Goal: Task Accomplishment & Management: Use online tool/utility

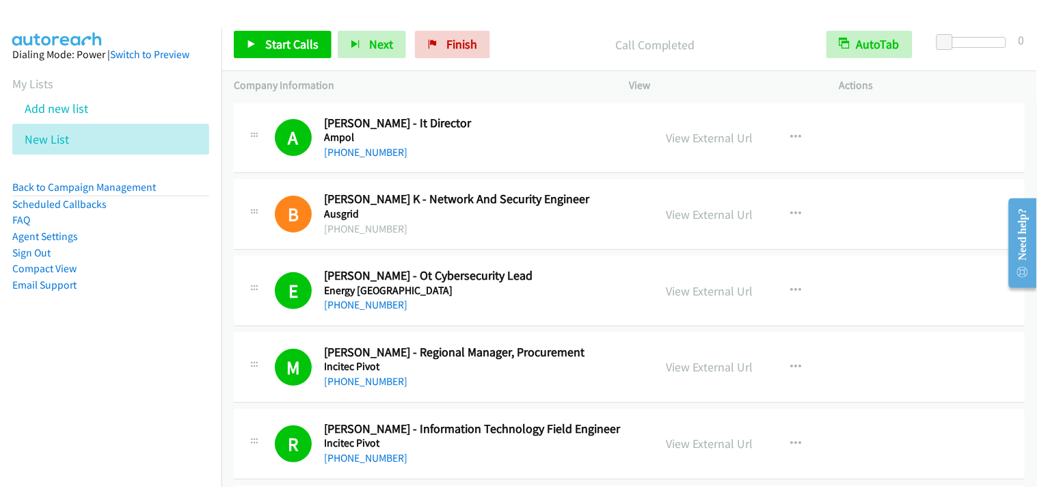
scroll to position [684, 0]
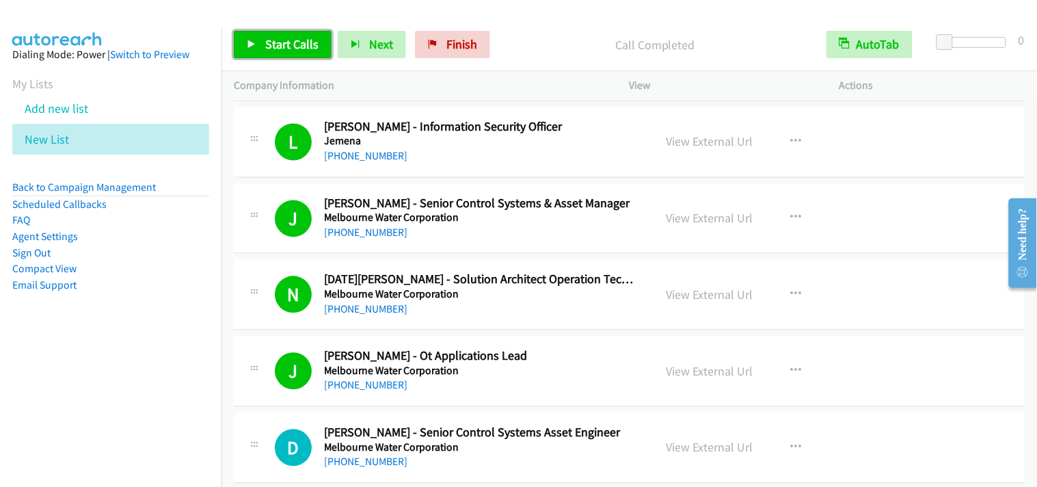
click at [306, 43] on span "Start Calls" at bounding box center [291, 44] width 53 height 16
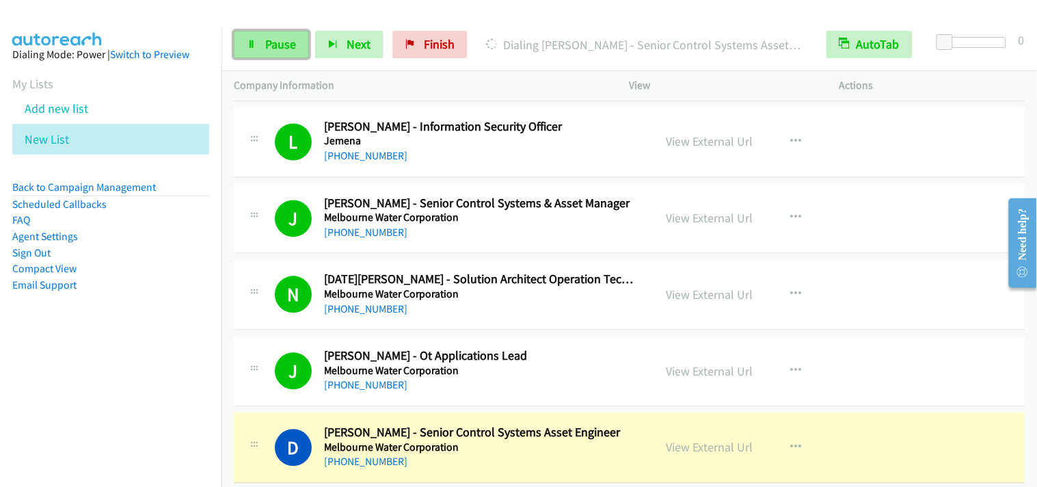
click at [274, 52] on link "Pause" at bounding box center [271, 44] width 75 height 27
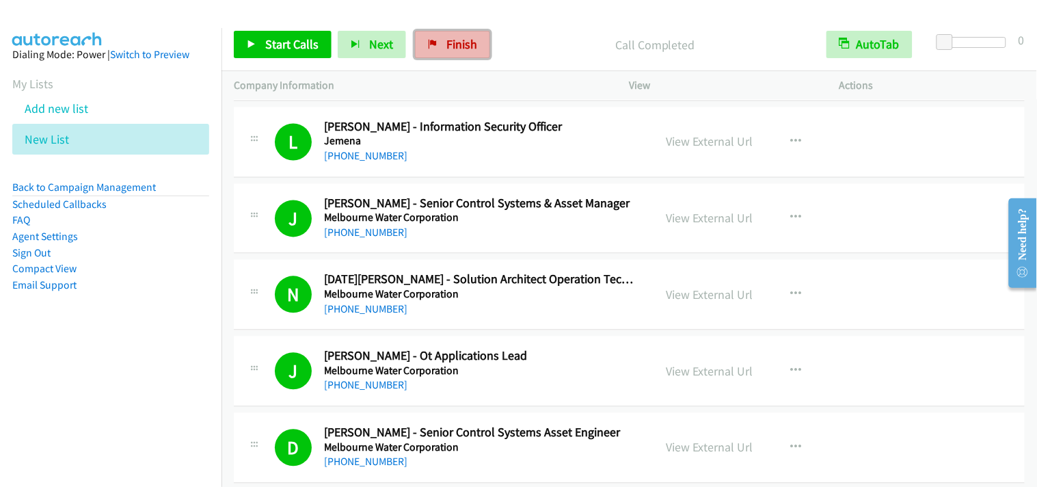
click at [466, 49] on span "Finish" at bounding box center [461, 44] width 31 height 16
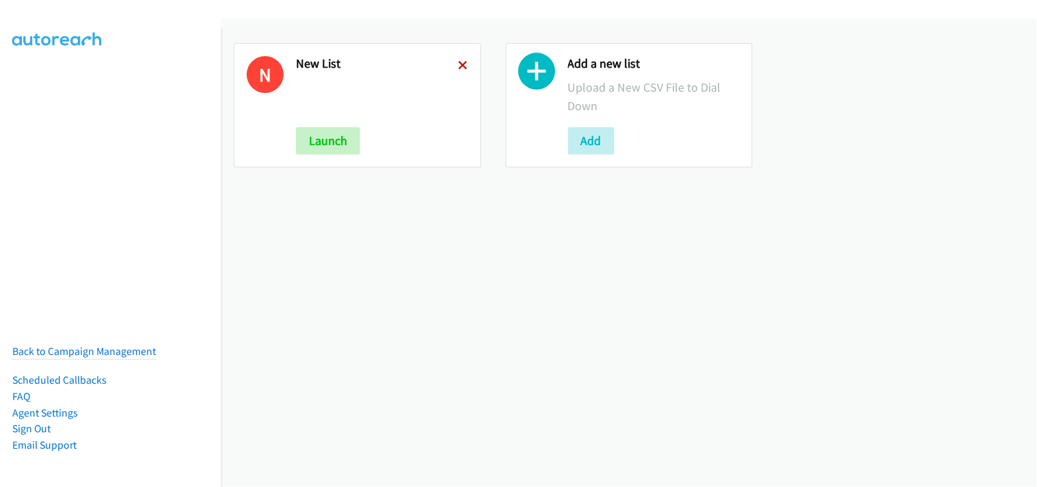
click at [459, 62] on icon at bounding box center [464, 67] width 10 height 10
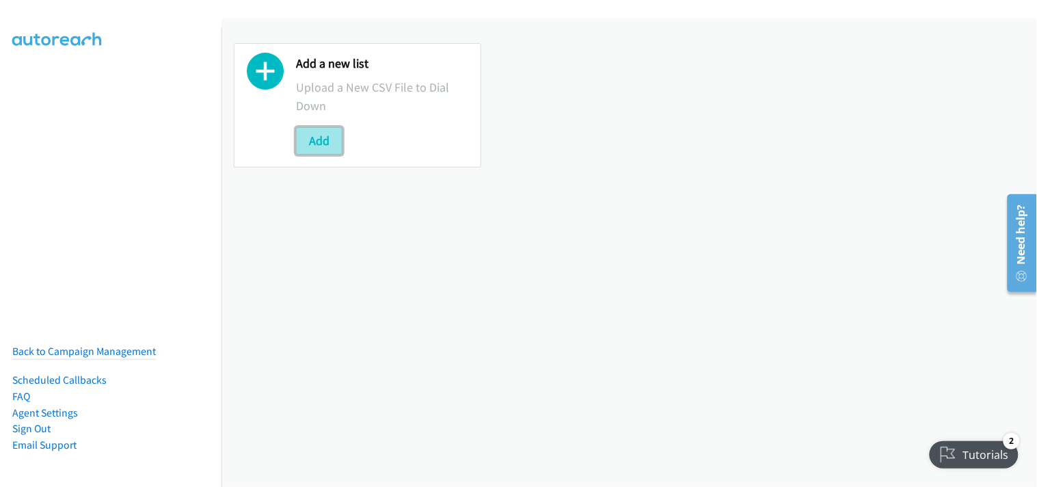
click at [325, 140] on button "Add" at bounding box center [319, 140] width 46 height 27
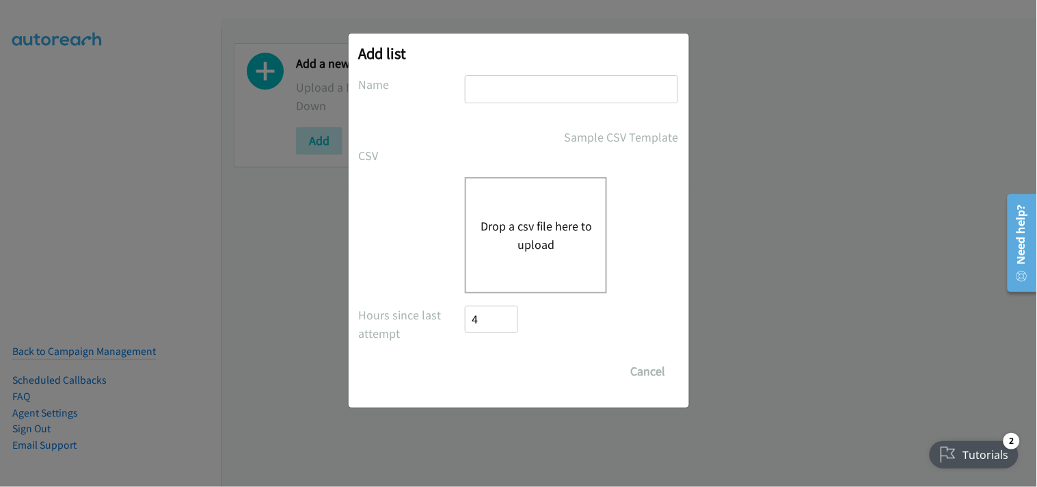
click at [561, 243] on button "Drop a csv file here to upload" at bounding box center [536, 235] width 112 height 37
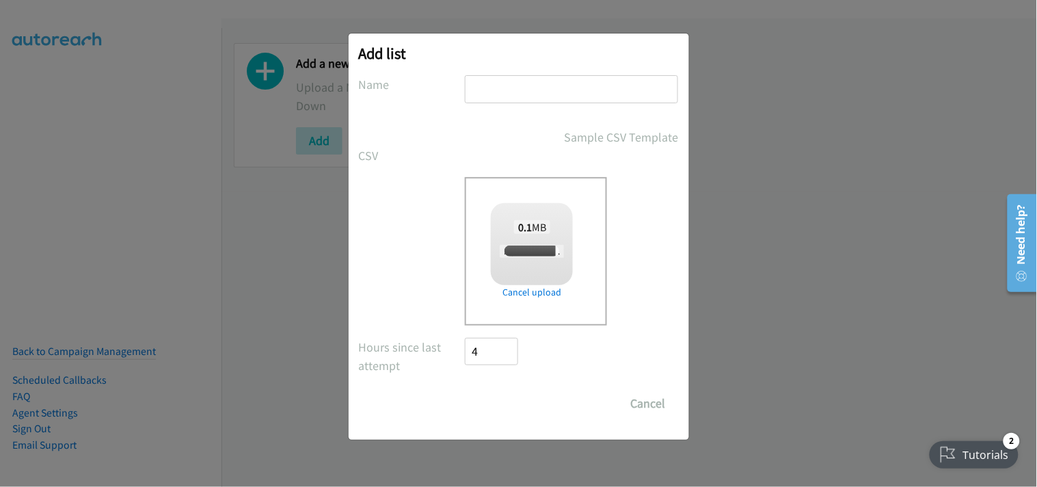
click at [533, 93] on input "text" at bounding box center [571, 89] width 213 height 28
checkbox input "true"
type input "New List"
click at [513, 402] on input "Save List" at bounding box center [502, 403] width 72 height 27
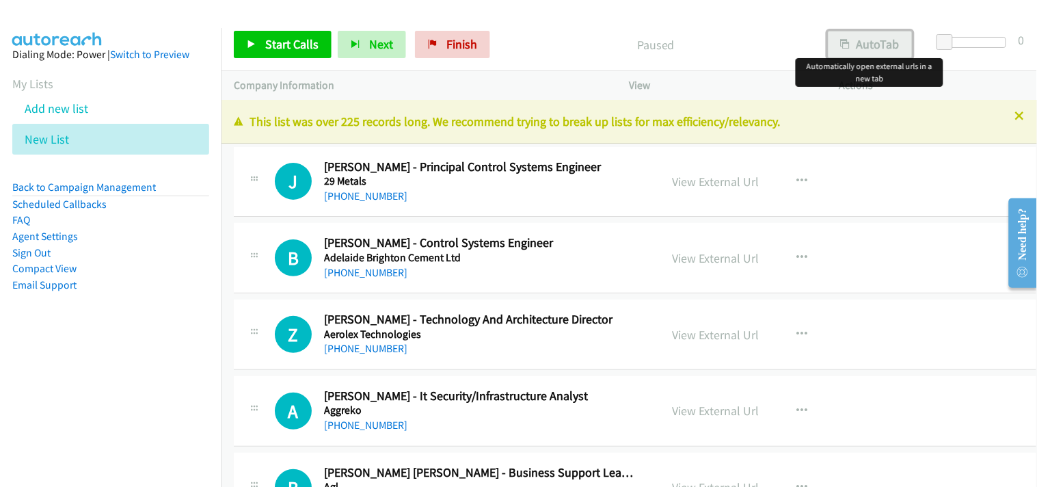
click at [889, 36] on button "AutoTab" at bounding box center [870, 44] width 85 height 27
click at [256, 42] on icon at bounding box center [252, 45] width 10 height 10
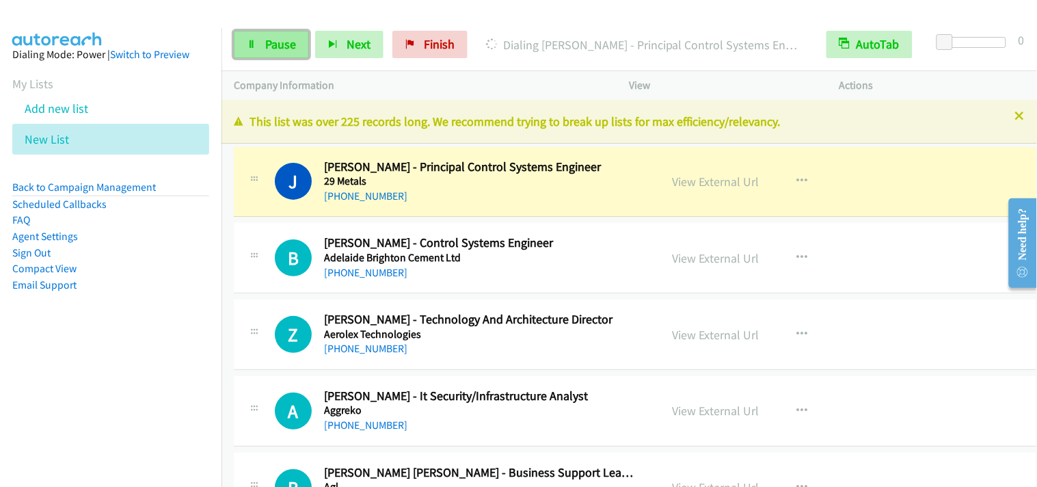
click at [291, 31] on link "Pause" at bounding box center [271, 44] width 75 height 27
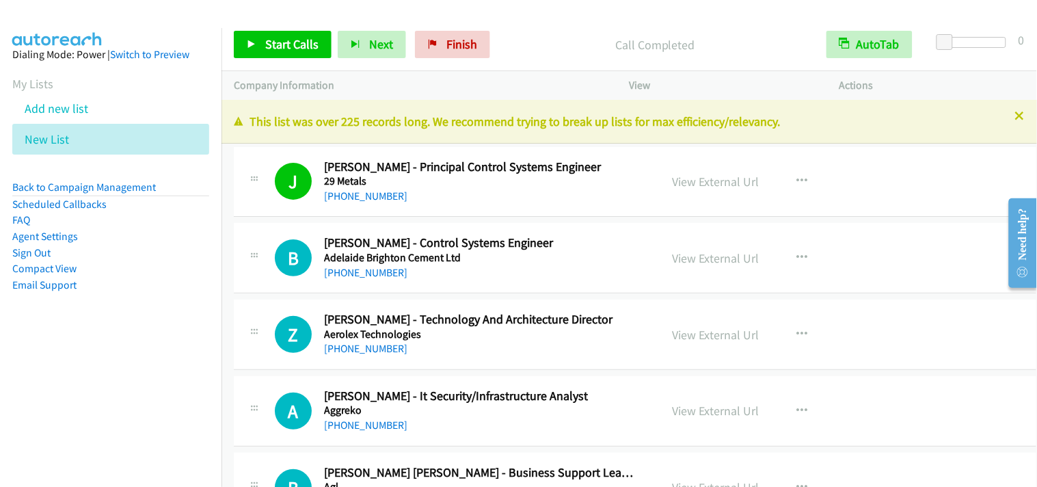
click at [0, 351] on aside "Dialing Mode: Power | Switch to Preview My Lists Add new list New List Back to …" at bounding box center [111, 191] width 222 height 327
click at [309, 37] on span "Start Calls" at bounding box center [291, 44] width 53 height 16
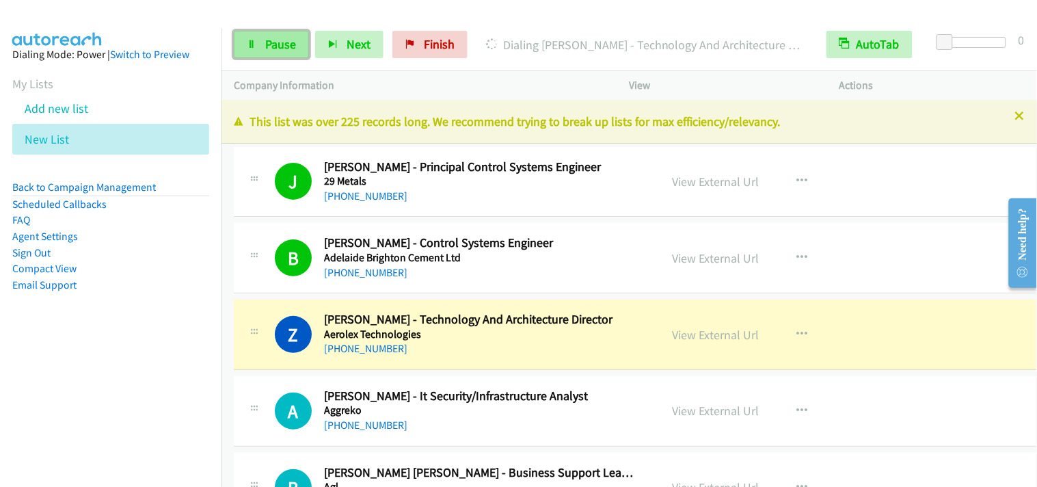
click at [263, 39] on link "Pause" at bounding box center [271, 44] width 75 height 27
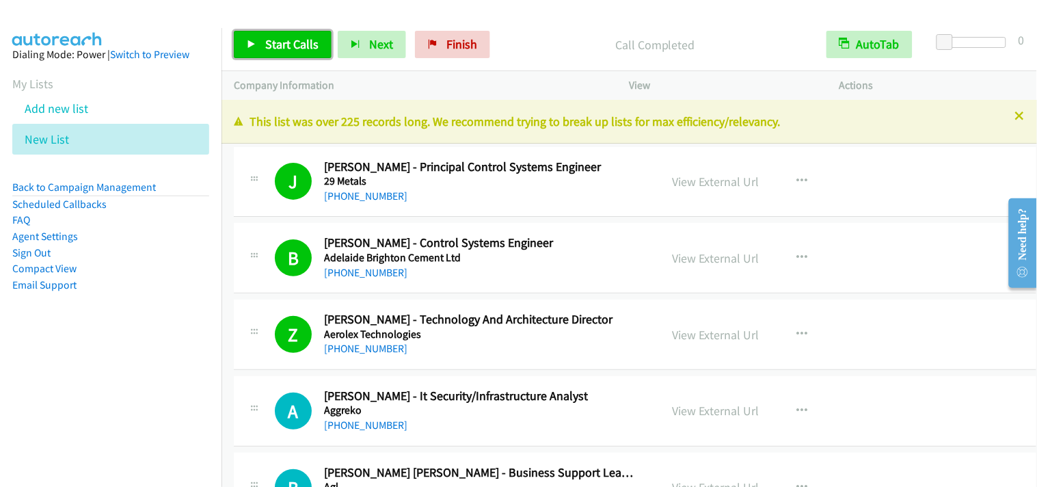
click at [255, 38] on link "Start Calls" at bounding box center [283, 44] width 98 height 27
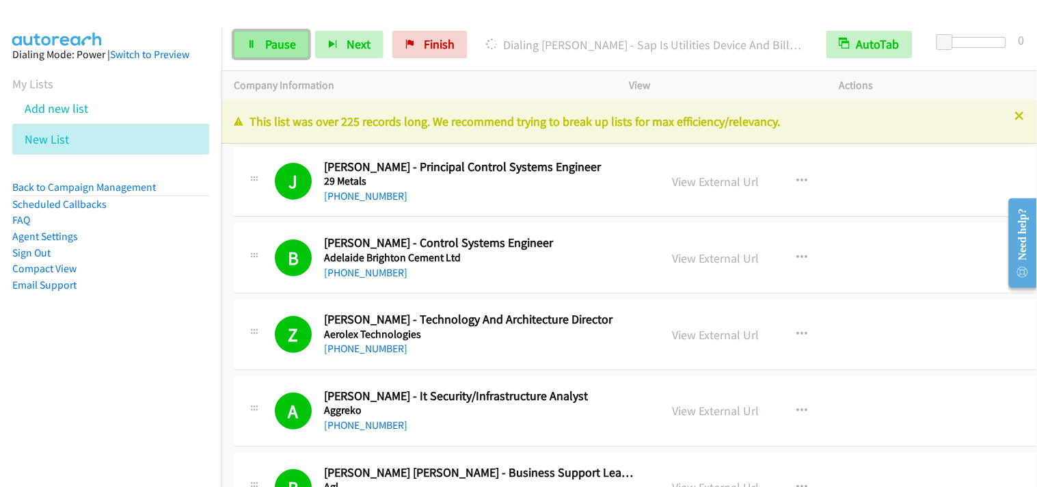
click at [263, 49] on link "Pause" at bounding box center [271, 44] width 75 height 27
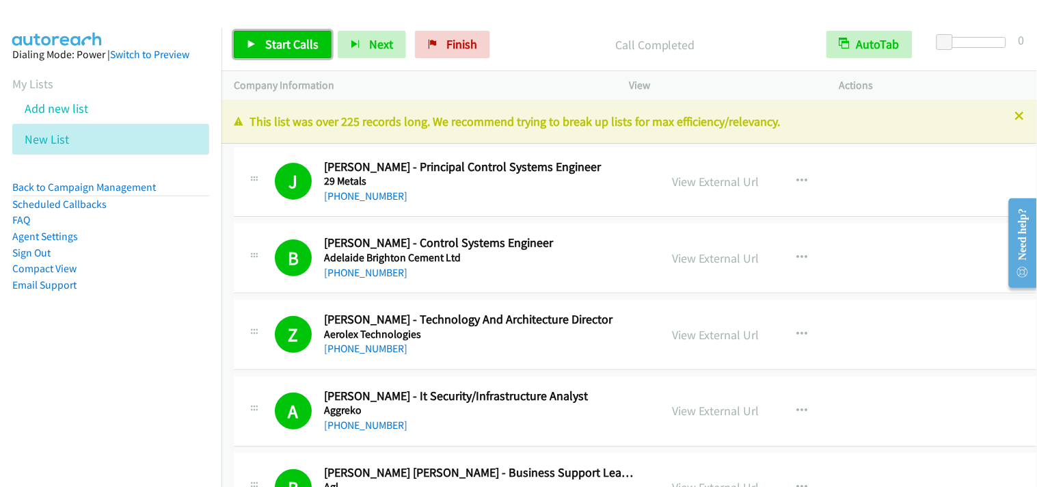
click at [302, 48] on span "Start Calls" at bounding box center [291, 44] width 53 height 16
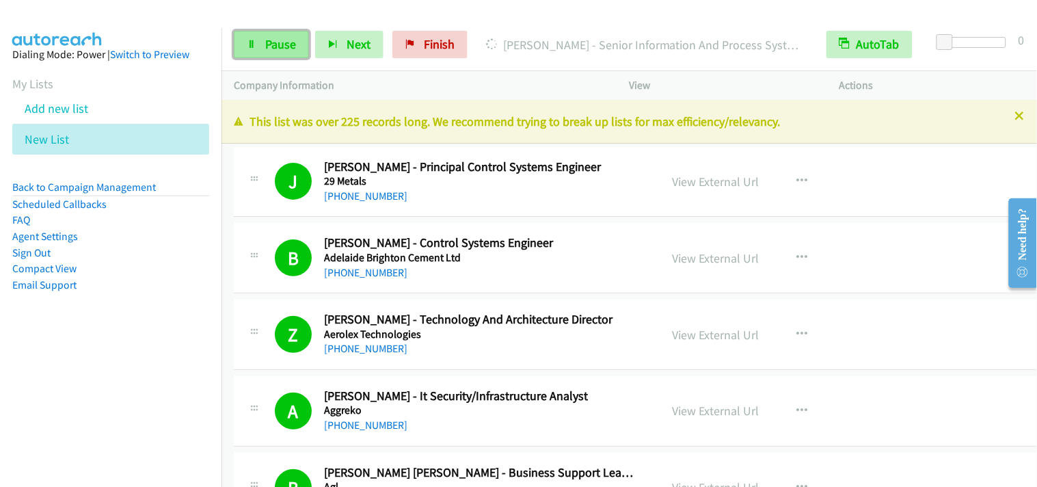
click at [289, 52] on link "Pause" at bounding box center [271, 44] width 75 height 27
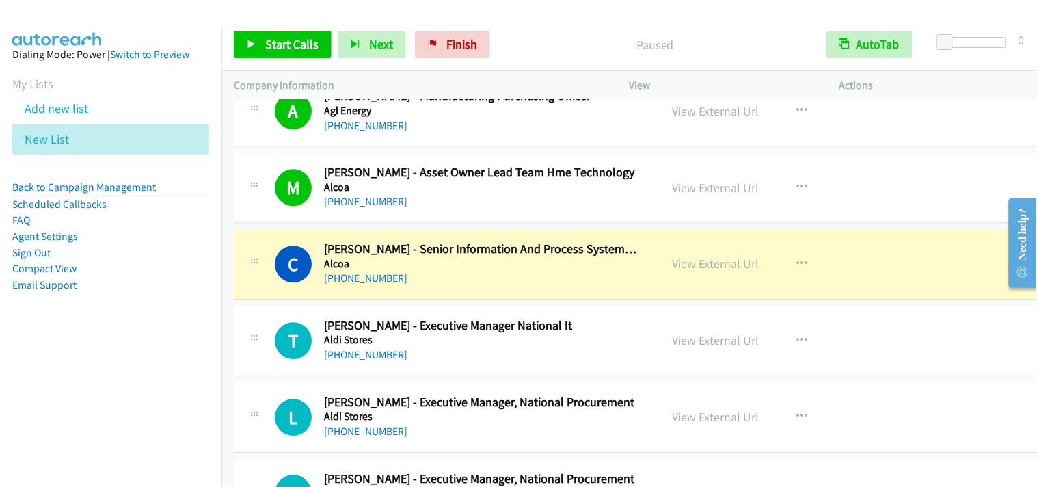
scroll to position [987, 0]
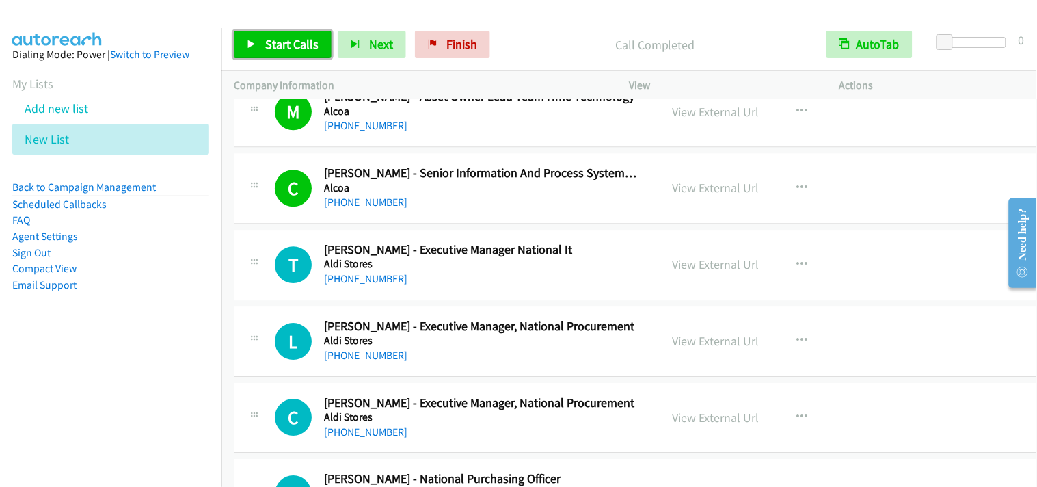
click at [304, 41] on span "Start Calls" at bounding box center [291, 44] width 53 height 16
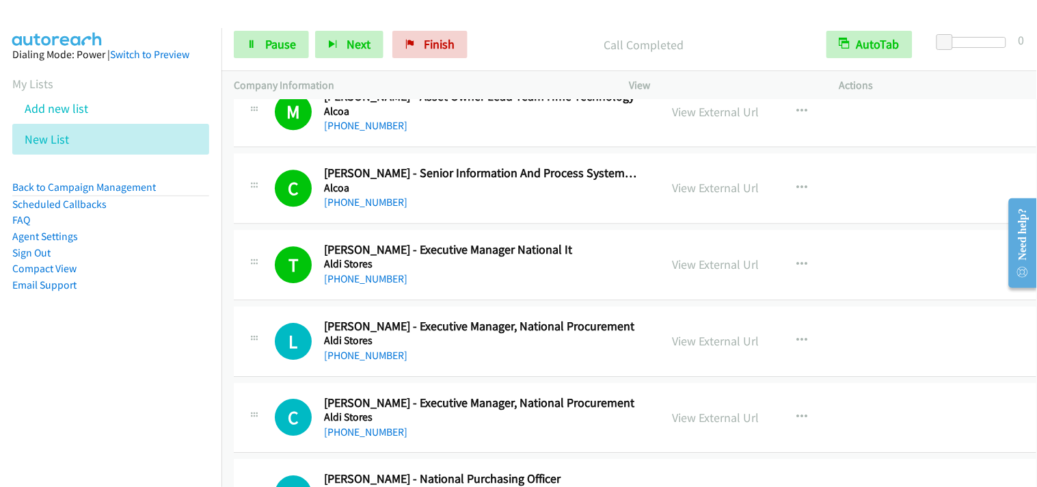
scroll to position [1063, 0]
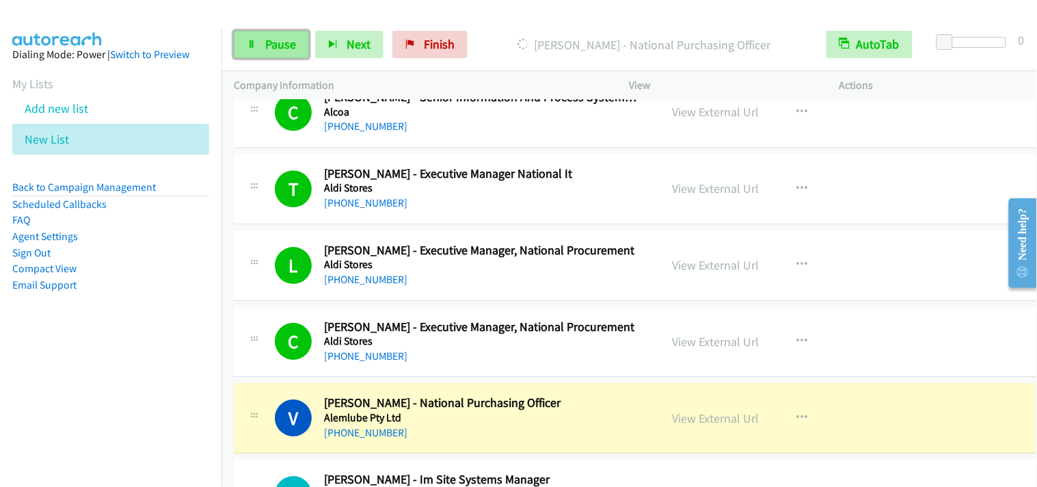
click at [262, 48] on link "Pause" at bounding box center [271, 44] width 75 height 27
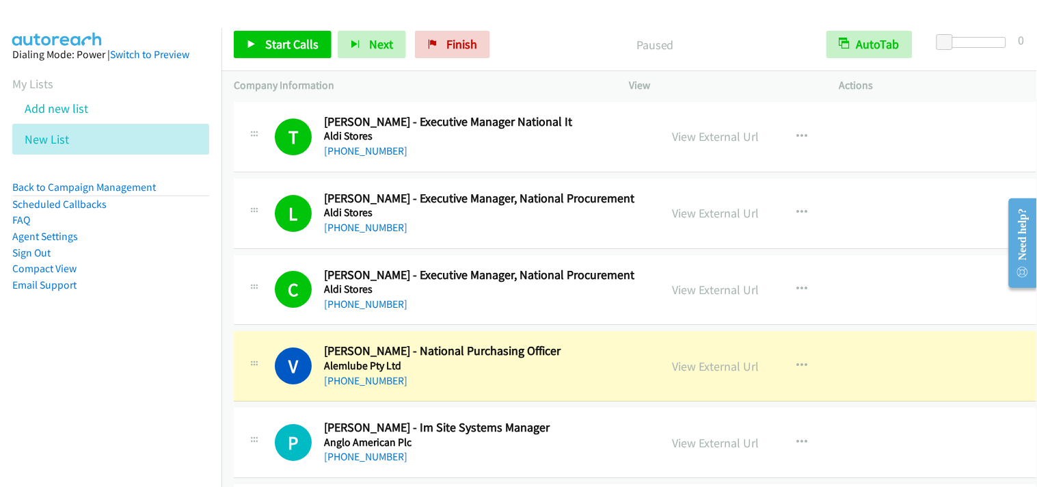
scroll to position [1139, 0]
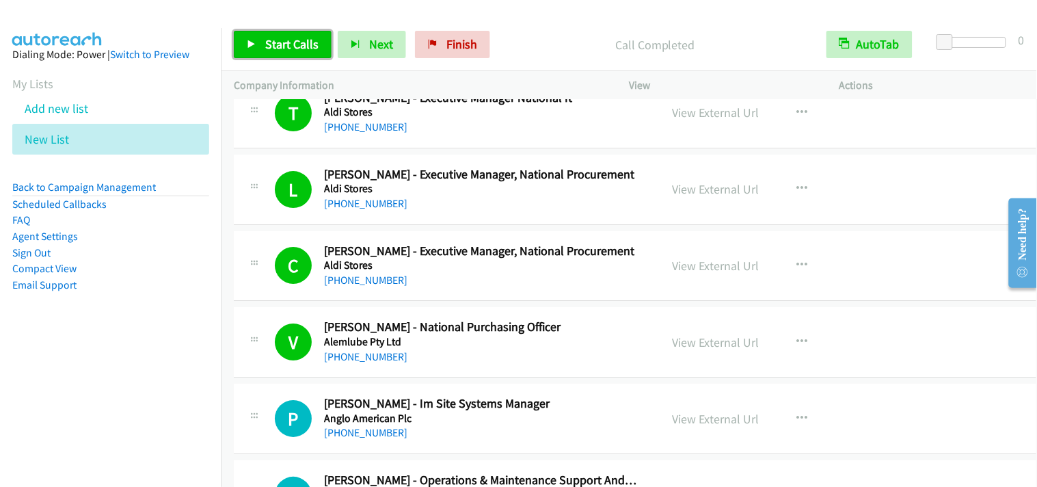
click at [258, 44] on link "Start Calls" at bounding box center [283, 44] width 98 height 27
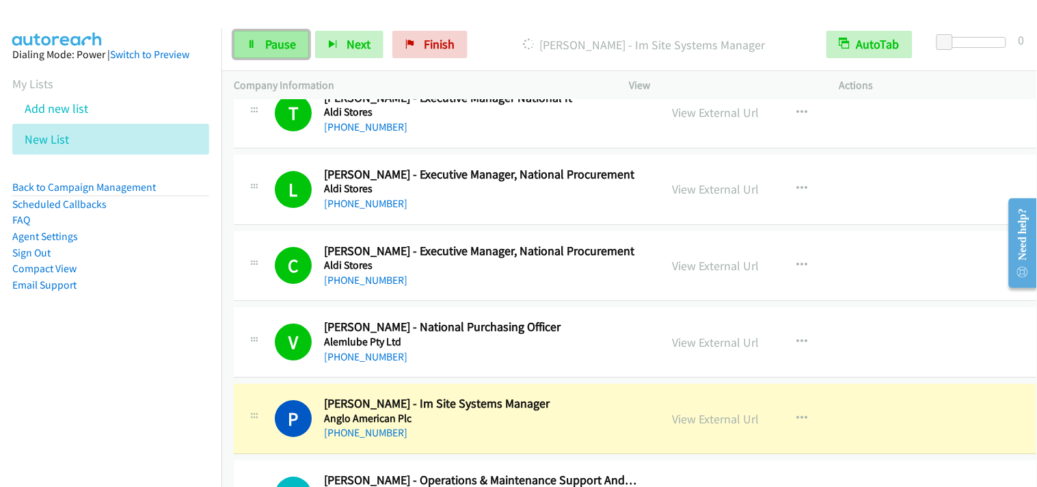
click at [277, 36] on span "Pause" at bounding box center [280, 44] width 31 height 16
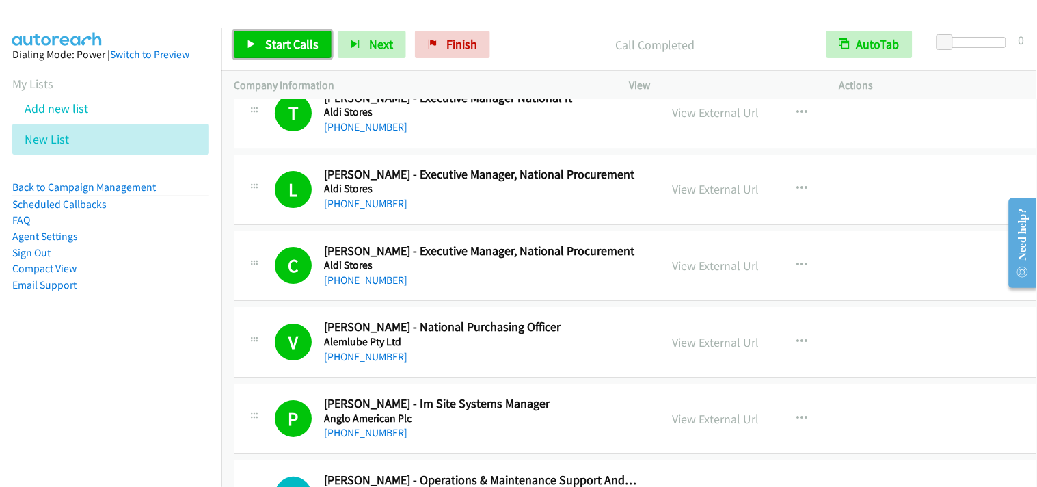
click at [286, 39] on span "Start Calls" at bounding box center [291, 44] width 53 height 16
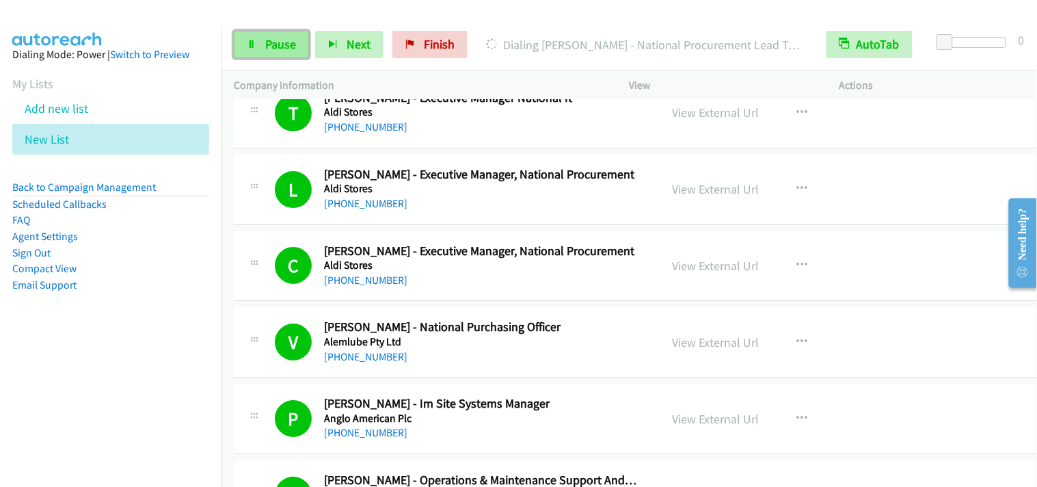
click at [263, 34] on link "Pause" at bounding box center [271, 44] width 75 height 27
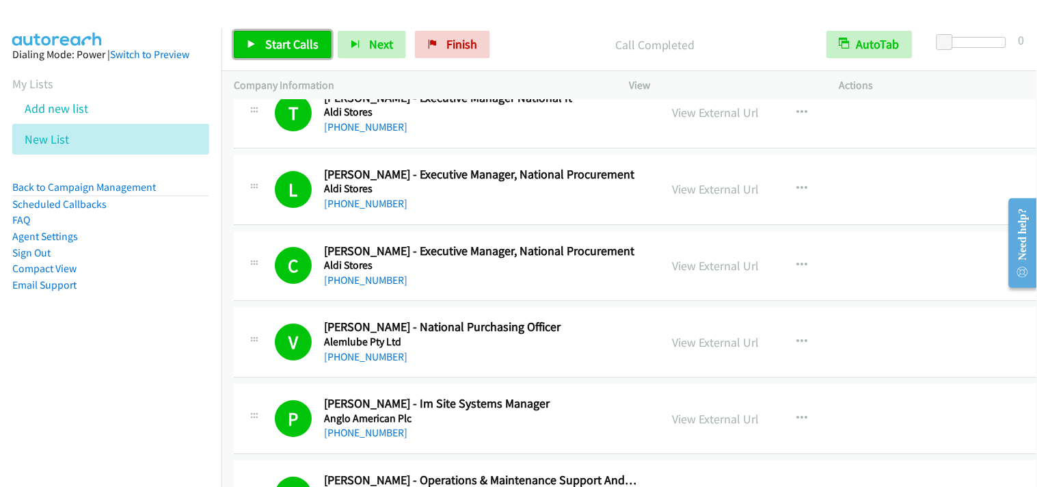
click at [286, 46] on span "Start Calls" at bounding box center [291, 44] width 53 height 16
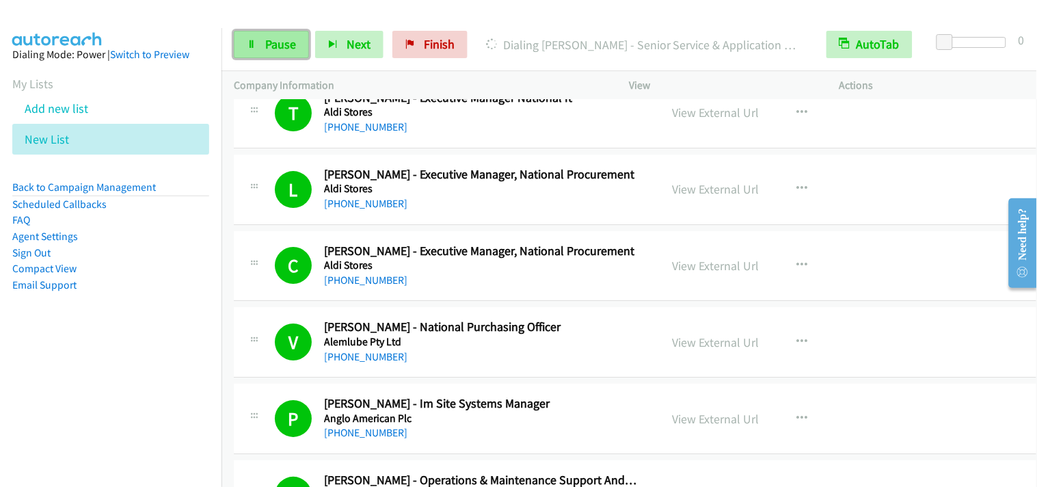
click at [255, 42] on icon at bounding box center [252, 45] width 10 height 10
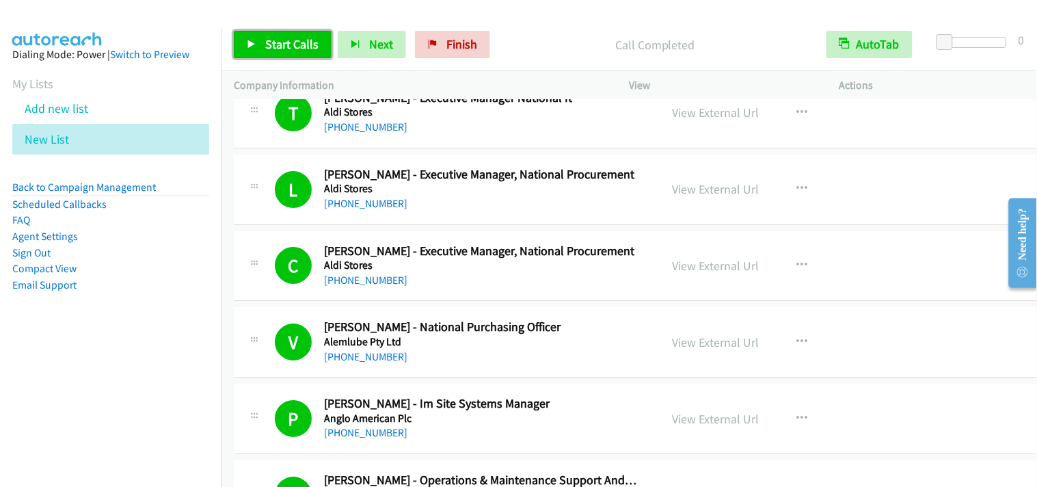
click at [282, 49] on span "Start Calls" at bounding box center [291, 44] width 53 height 16
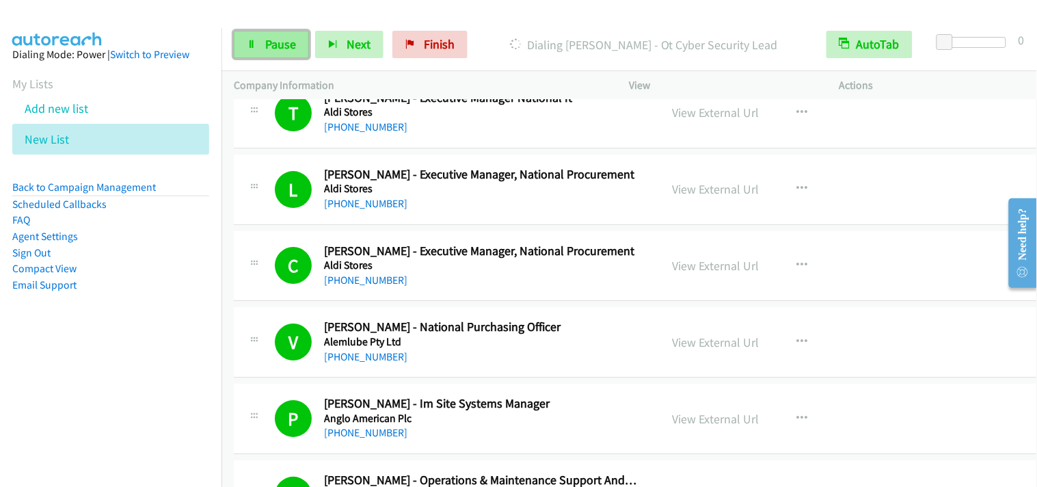
click at [272, 45] on span "Pause" at bounding box center [280, 44] width 31 height 16
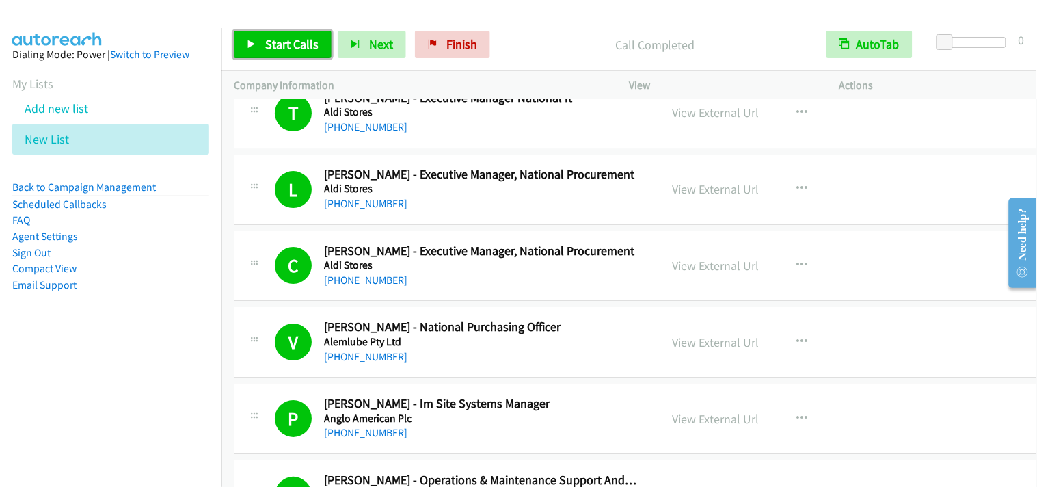
click at [284, 49] on span "Start Calls" at bounding box center [291, 44] width 53 height 16
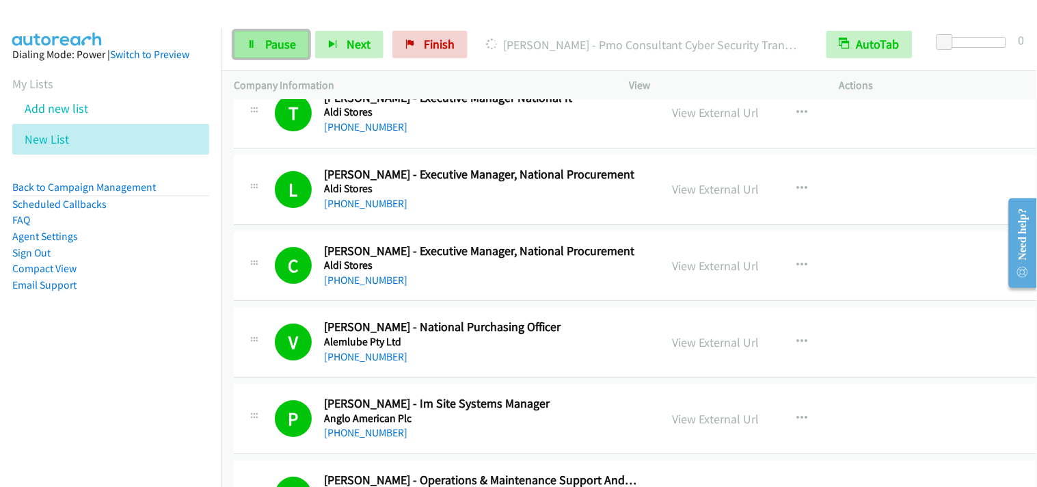
click at [276, 56] on link "Pause" at bounding box center [271, 44] width 75 height 27
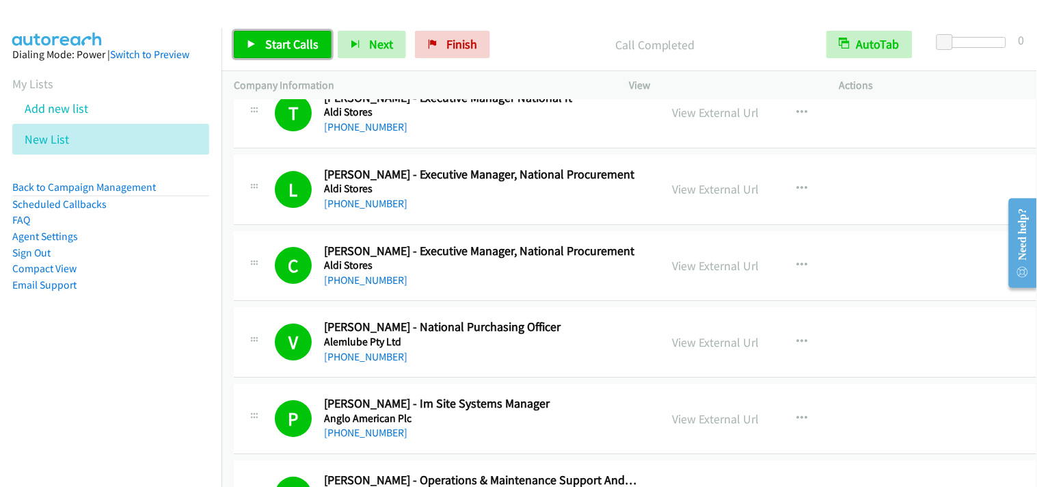
drag, startPoint x: 252, startPoint y: 42, endPoint x: 264, endPoint y: 38, distance: 12.8
click at [253, 42] on icon at bounding box center [252, 45] width 10 height 10
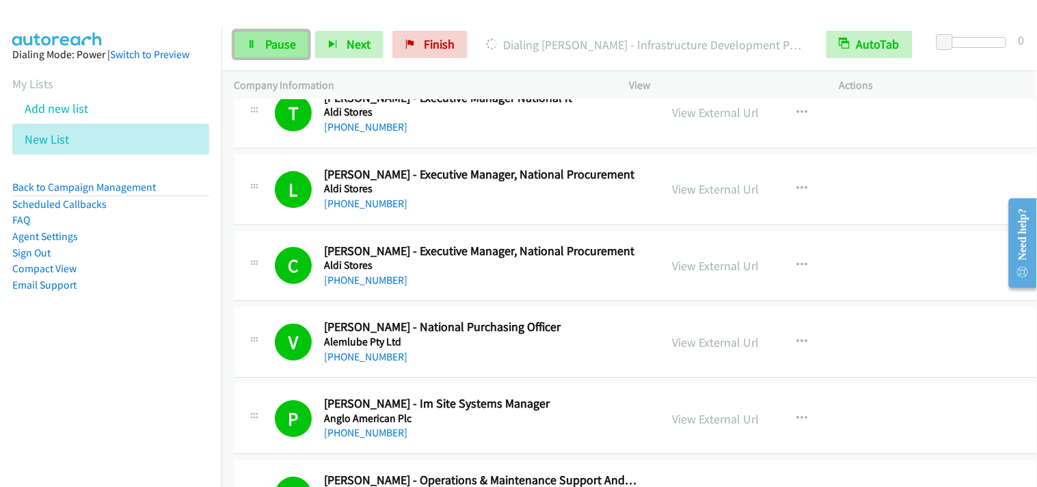
click at [269, 53] on link "Pause" at bounding box center [271, 44] width 75 height 27
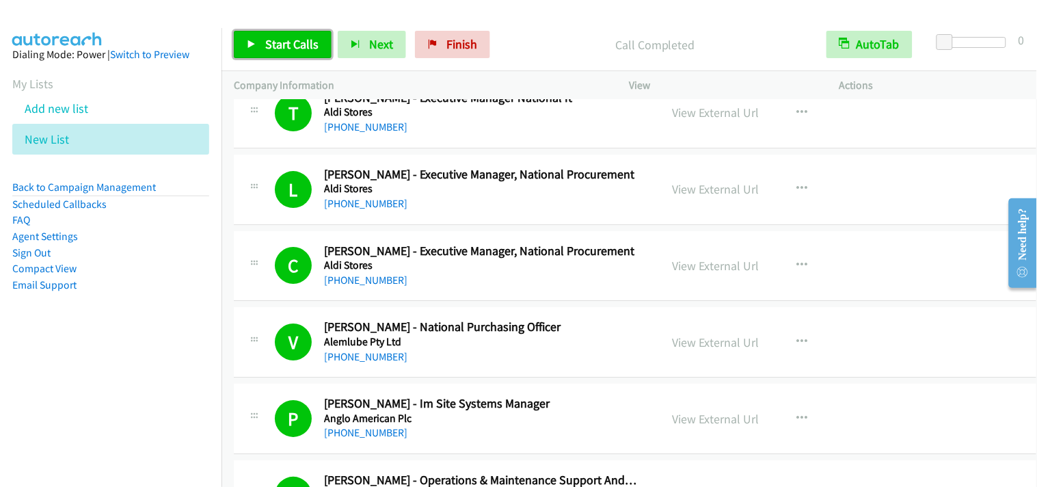
click at [289, 39] on span "Start Calls" at bounding box center [291, 44] width 53 height 16
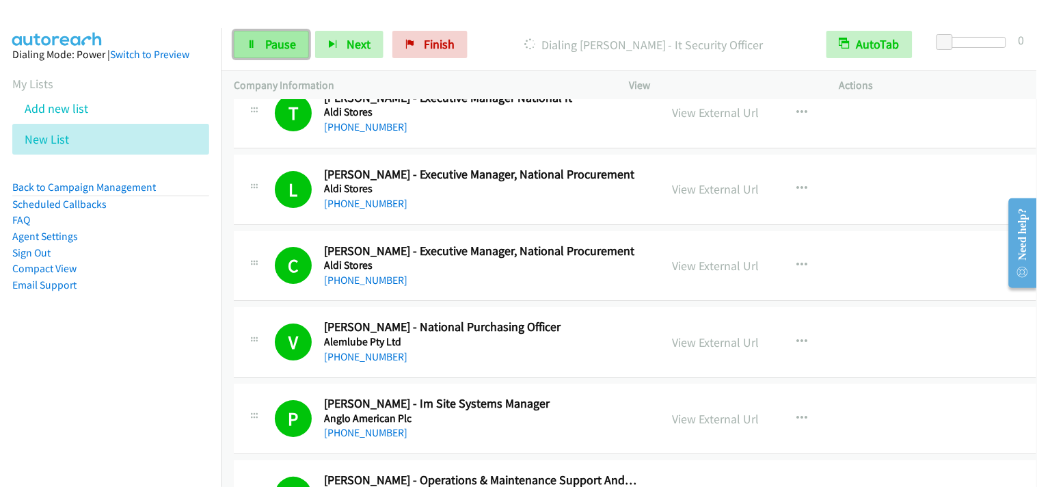
click at [286, 55] on link "Pause" at bounding box center [271, 44] width 75 height 27
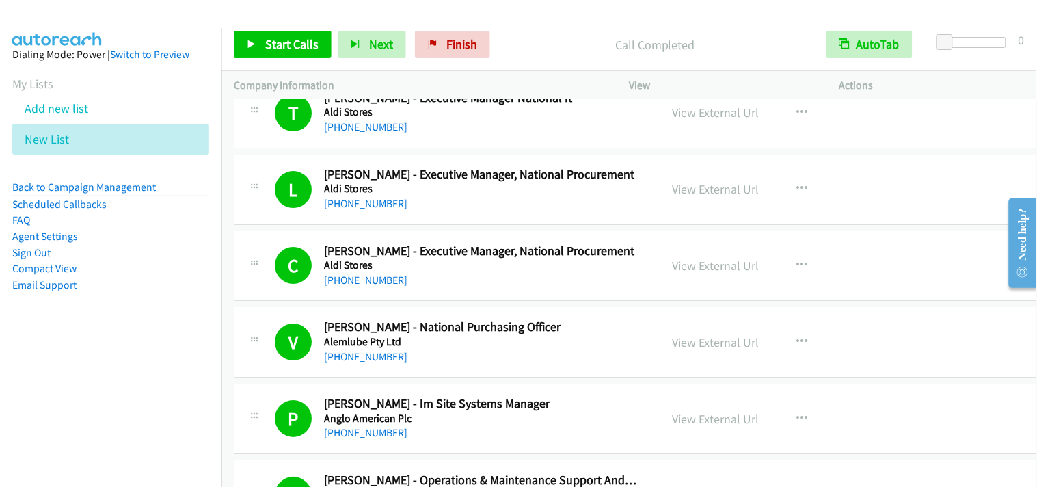
click at [254, 29] on div "Start Calls Pause Next Finish Call Completed AutoTab AutoTab 0" at bounding box center [630, 44] width 816 height 53
click at [276, 38] on span "Start Calls" at bounding box center [291, 44] width 53 height 16
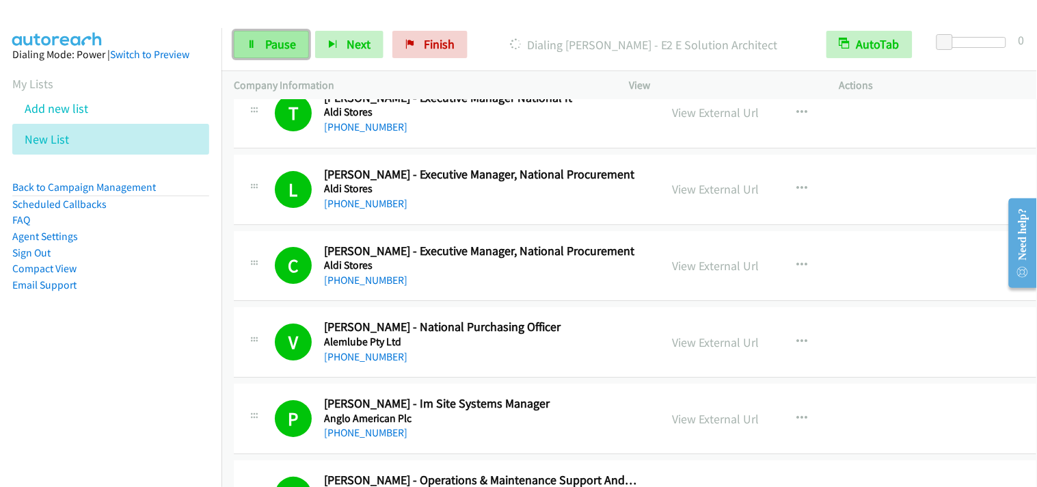
click at [289, 51] on span "Pause" at bounding box center [280, 44] width 31 height 16
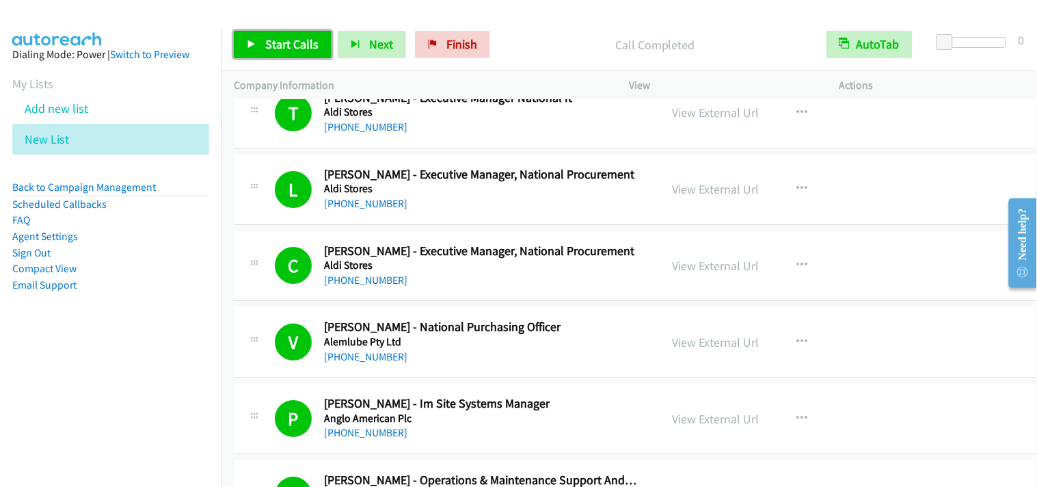
click at [313, 50] on span "Start Calls" at bounding box center [291, 44] width 53 height 16
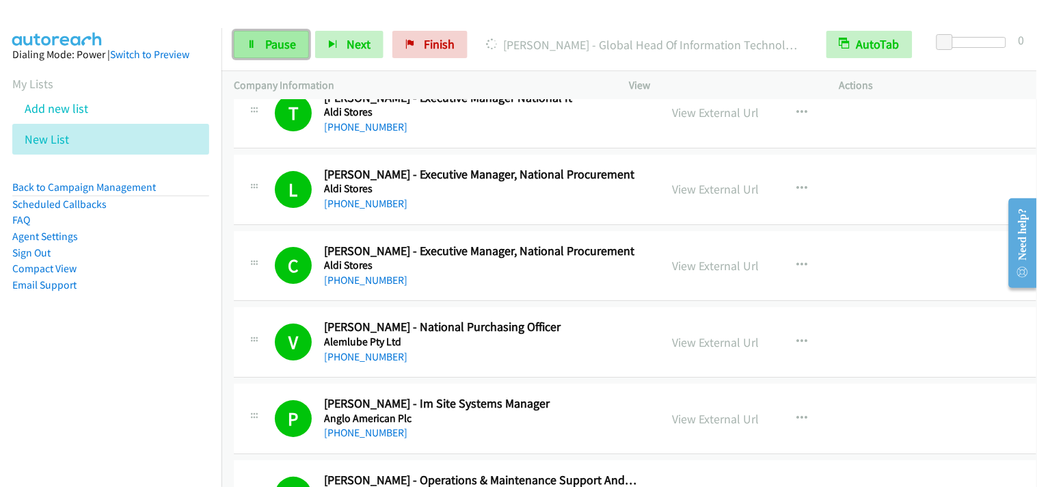
click at [285, 46] on span "Pause" at bounding box center [280, 44] width 31 height 16
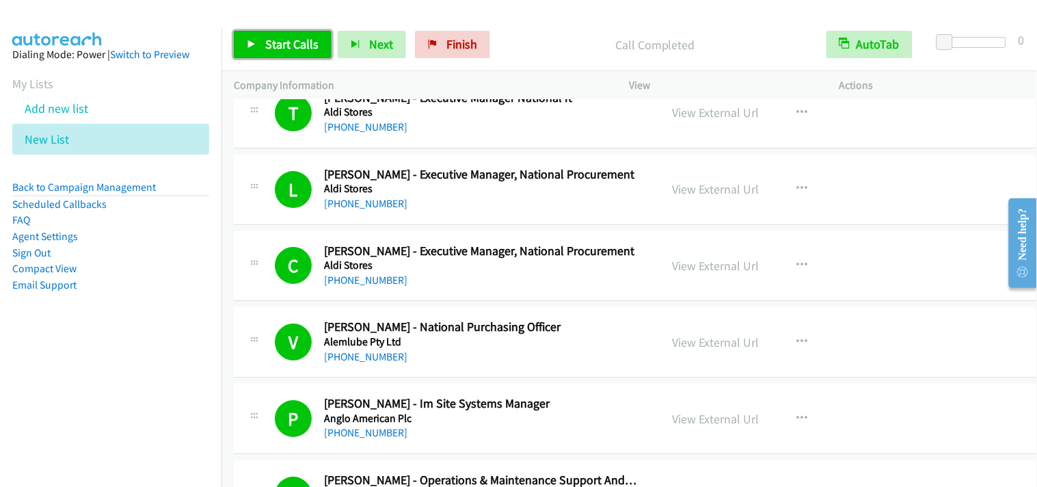
click at [298, 46] on span "Start Calls" at bounding box center [291, 44] width 53 height 16
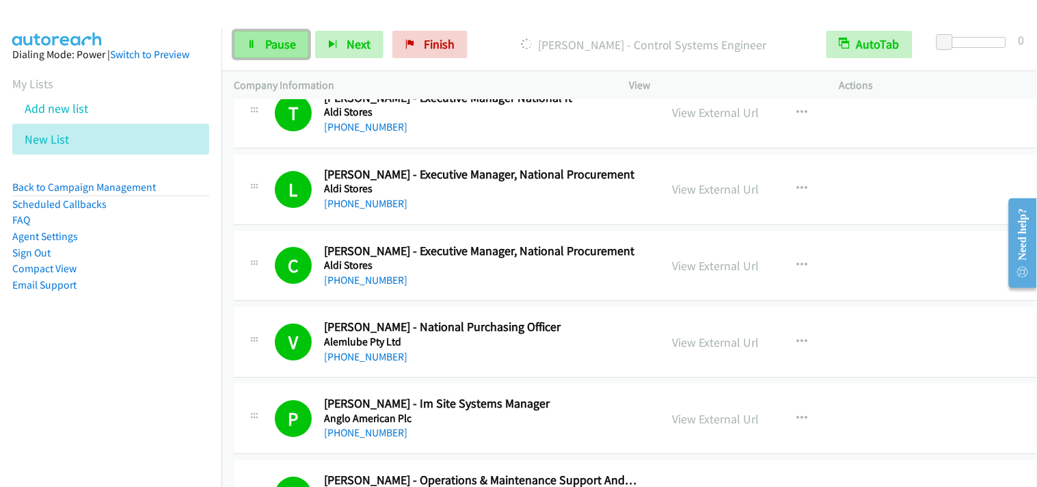
click at [289, 38] on span "Pause" at bounding box center [280, 44] width 31 height 16
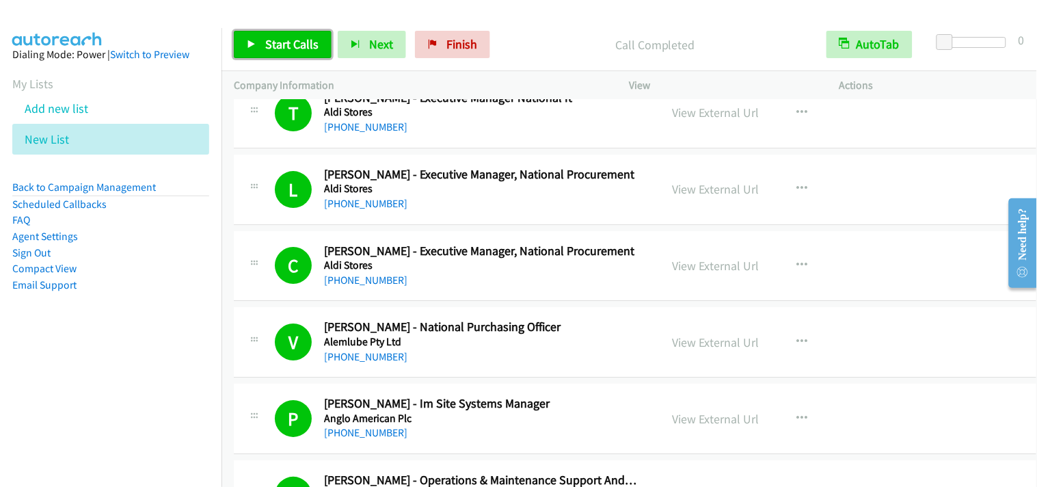
click at [310, 49] on span "Start Calls" at bounding box center [291, 44] width 53 height 16
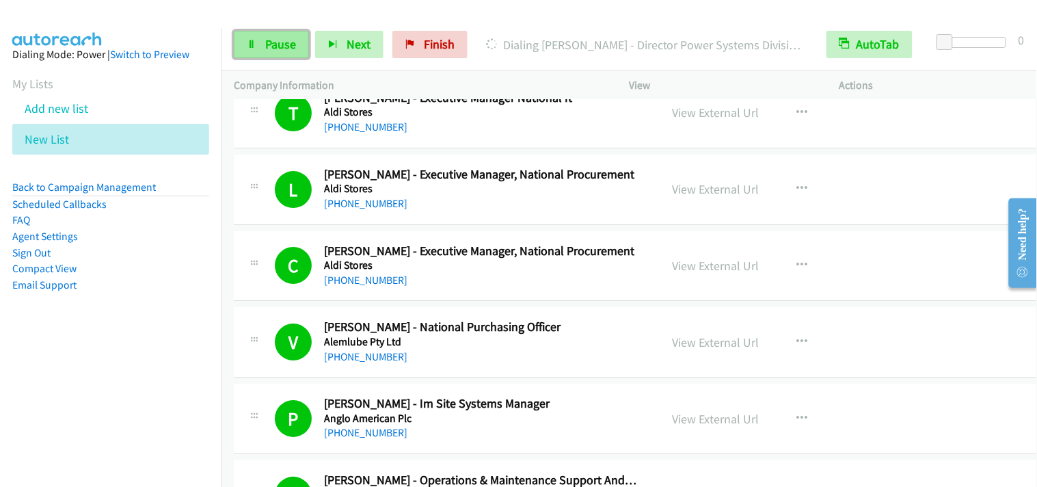
click at [289, 51] on span "Pause" at bounding box center [280, 44] width 31 height 16
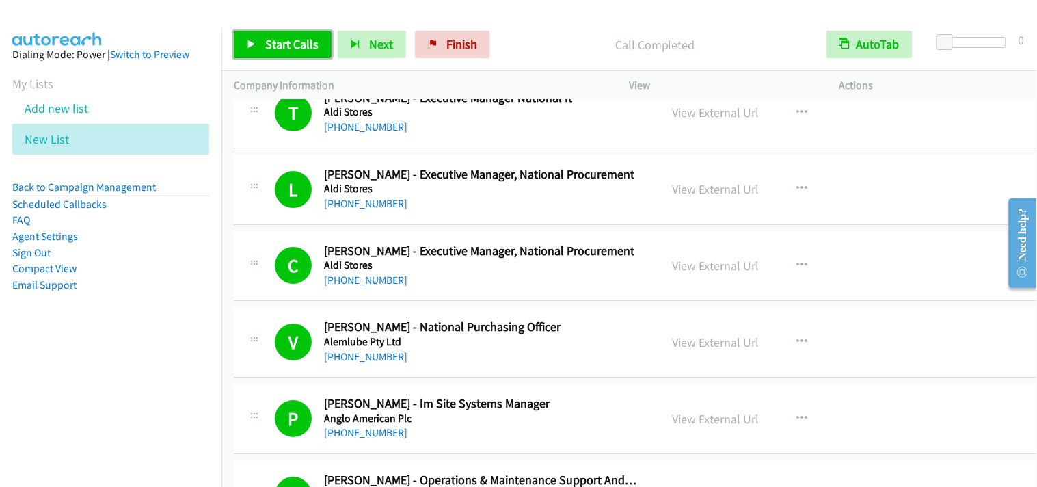
click at [281, 55] on link "Start Calls" at bounding box center [283, 44] width 98 height 27
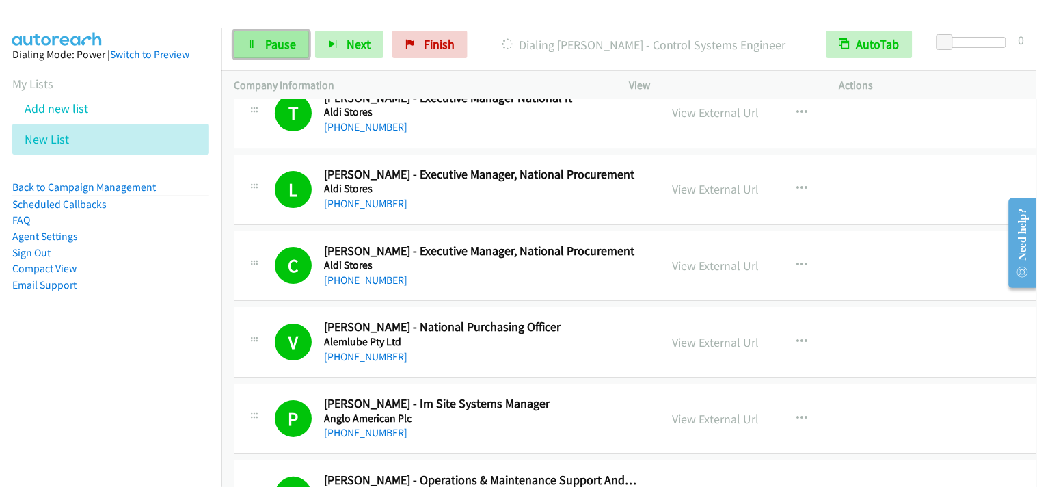
click at [287, 45] on span "Pause" at bounding box center [280, 44] width 31 height 16
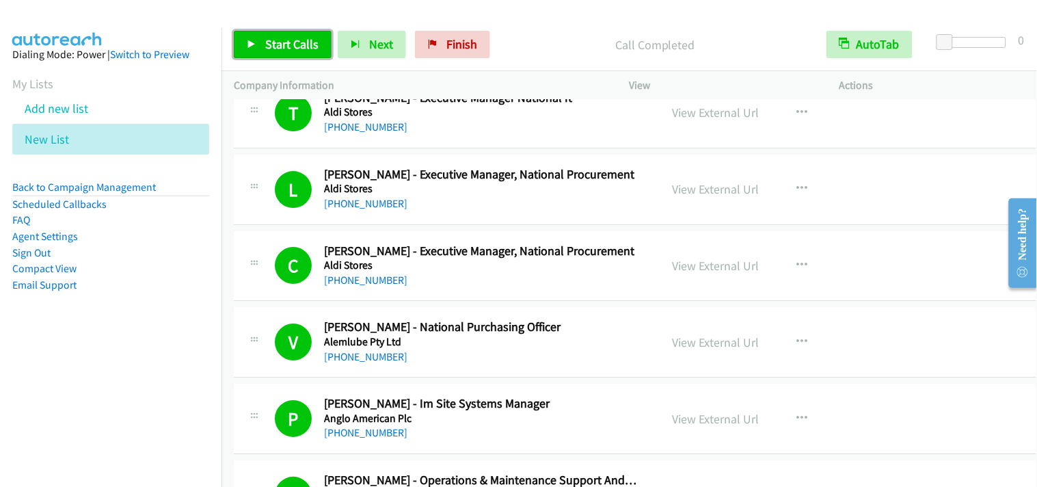
click at [289, 38] on span "Start Calls" at bounding box center [291, 44] width 53 height 16
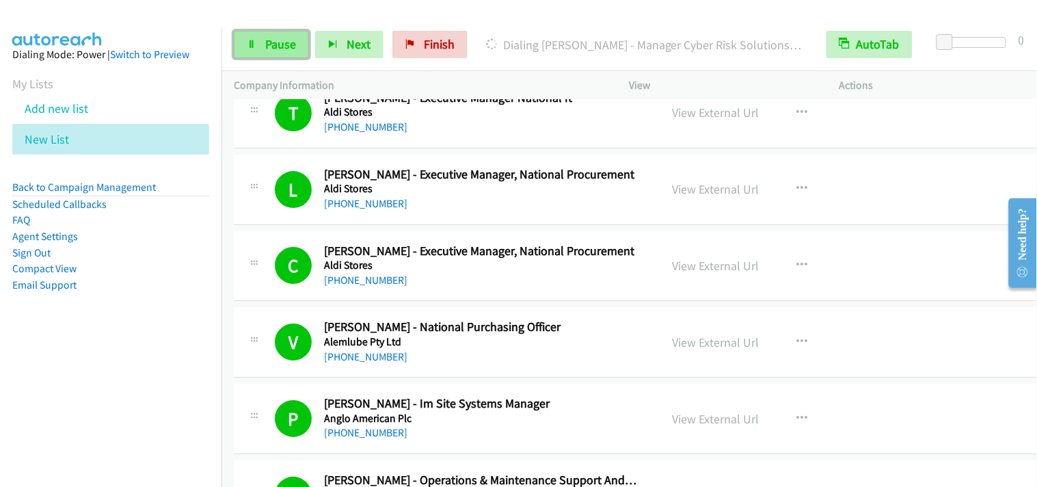
click at [272, 50] on span "Pause" at bounding box center [280, 44] width 31 height 16
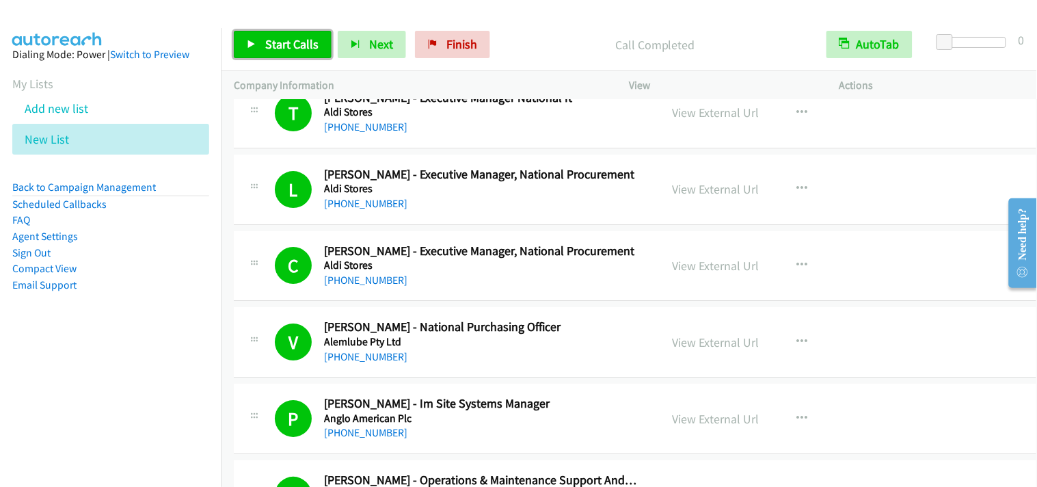
click at [279, 50] on span "Start Calls" at bounding box center [291, 44] width 53 height 16
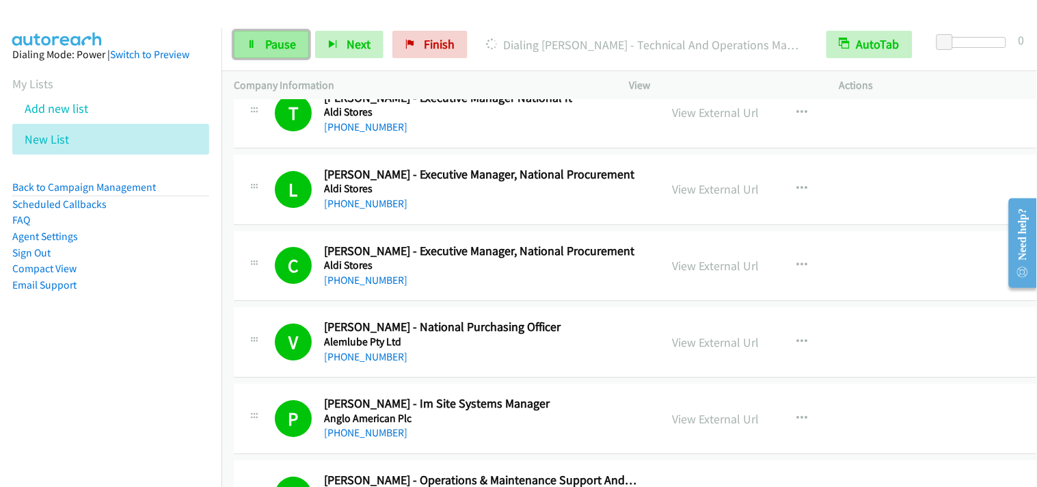
click at [263, 53] on link "Pause" at bounding box center [271, 44] width 75 height 27
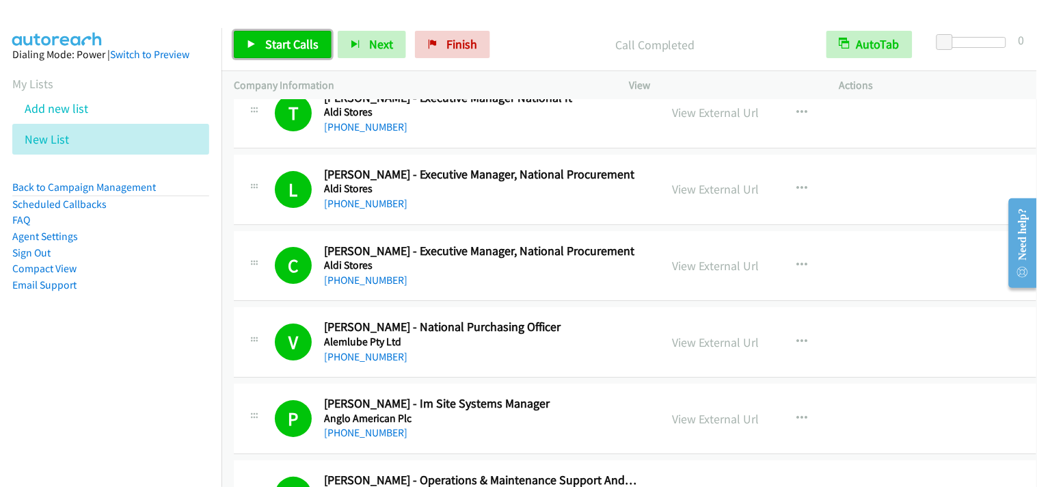
click at [310, 41] on span "Start Calls" at bounding box center [291, 44] width 53 height 16
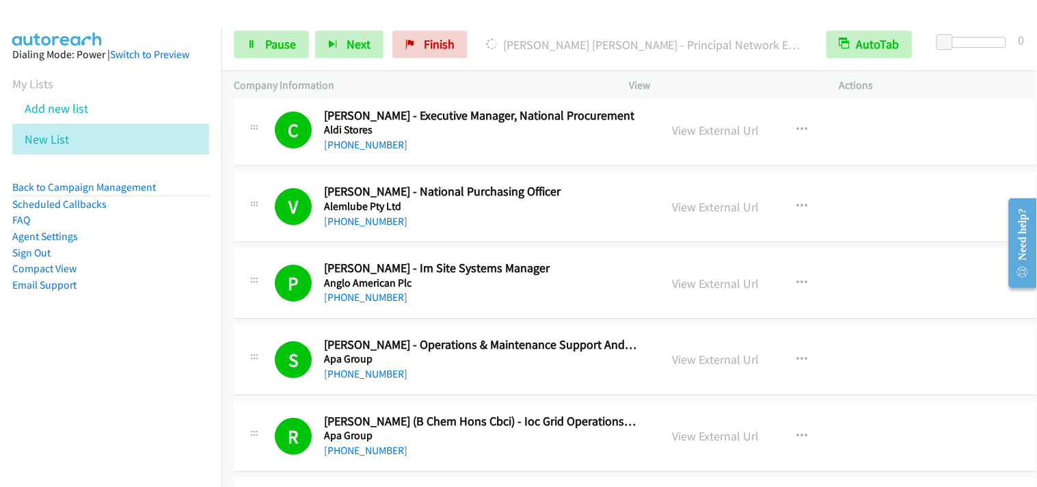
scroll to position [1291, 0]
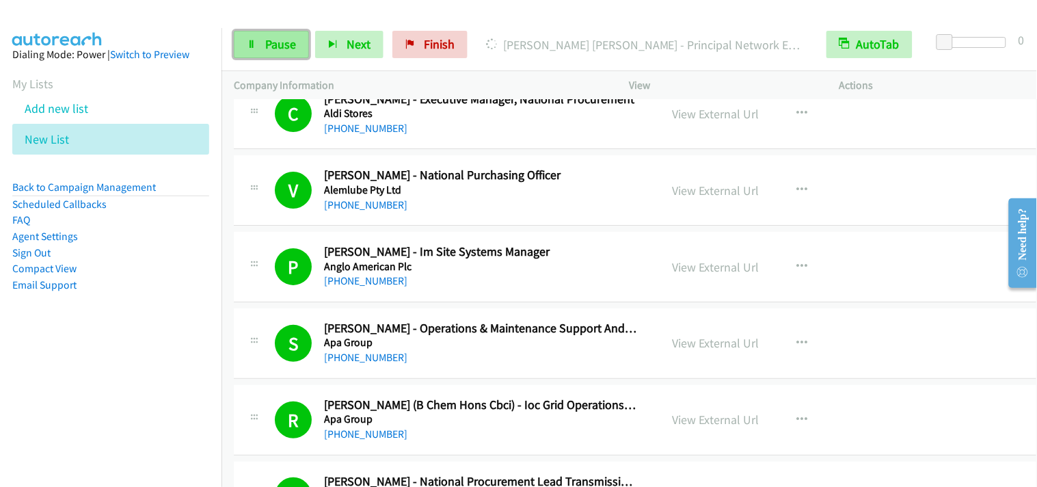
click at [285, 43] on span "Pause" at bounding box center [280, 44] width 31 height 16
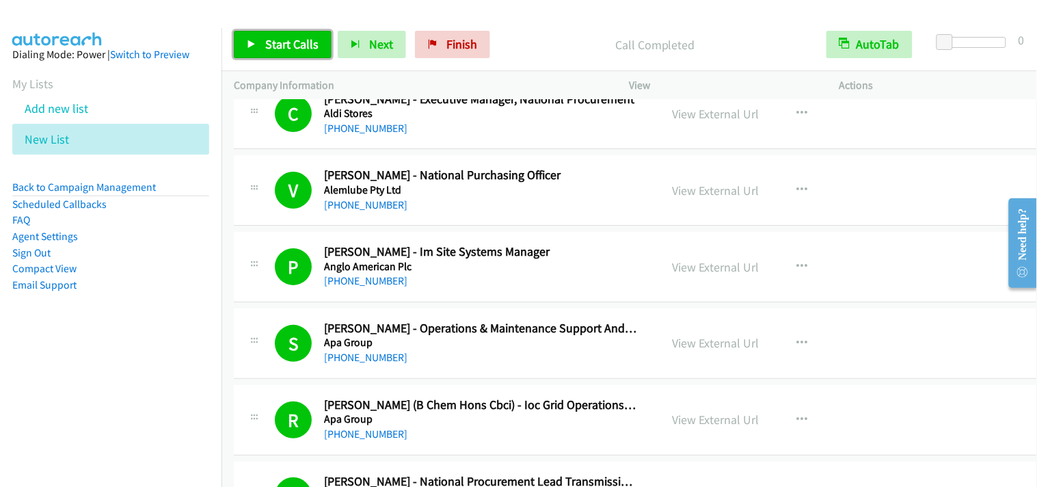
drag, startPoint x: 296, startPoint y: 42, endPoint x: 477, endPoint y: 306, distance: 319.6
click at [295, 42] on span "Start Calls" at bounding box center [291, 44] width 53 height 16
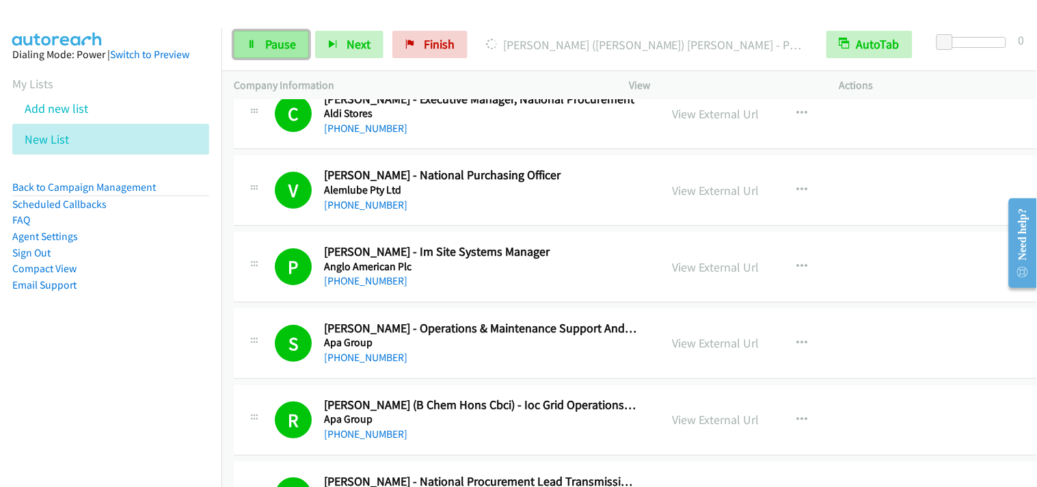
click at [257, 44] on link "Pause" at bounding box center [271, 44] width 75 height 27
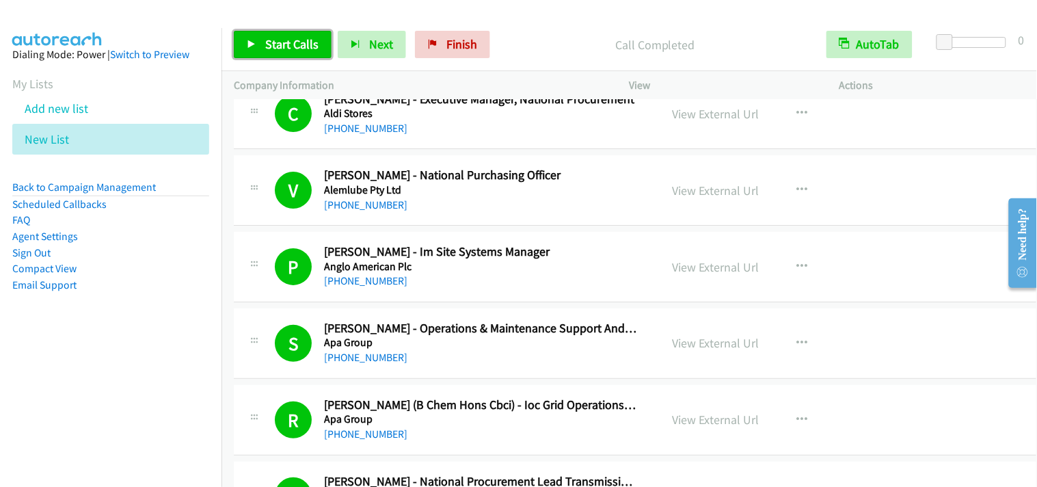
click at [299, 43] on span "Start Calls" at bounding box center [291, 44] width 53 height 16
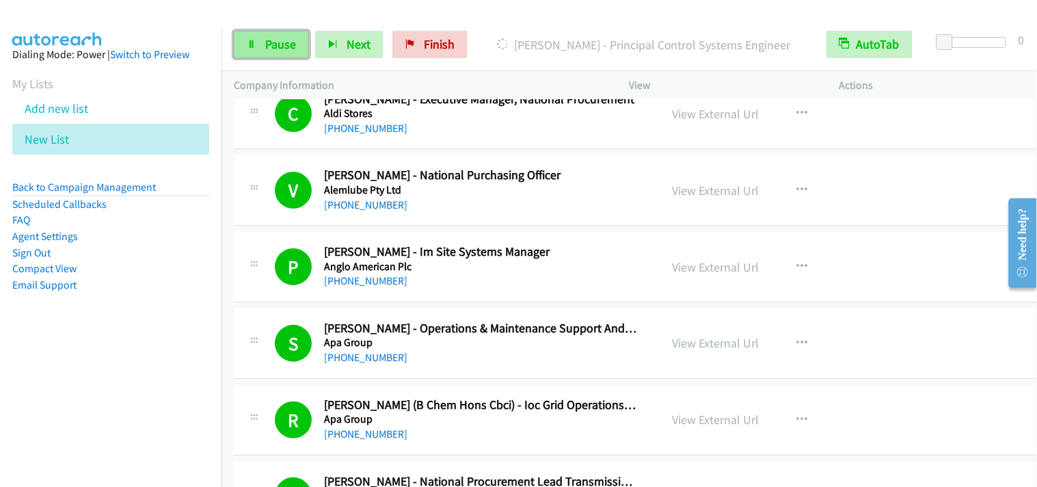
click at [273, 41] on span "Pause" at bounding box center [280, 44] width 31 height 16
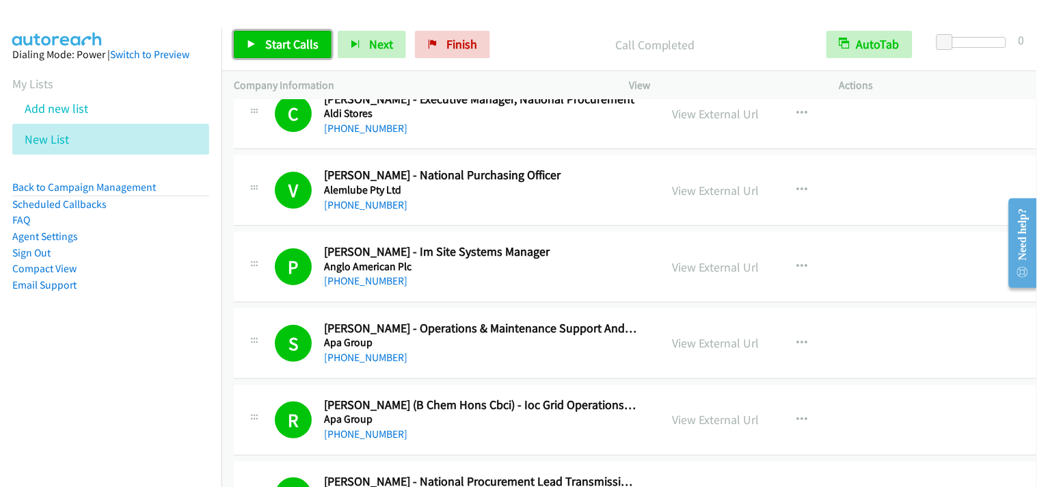
click at [285, 49] on span "Start Calls" at bounding box center [291, 44] width 53 height 16
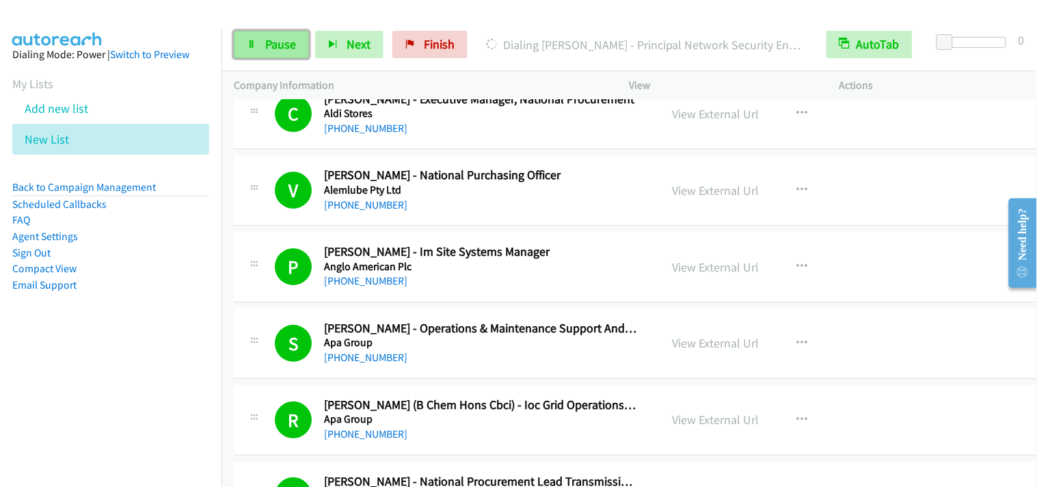
click at [262, 46] on link "Pause" at bounding box center [271, 44] width 75 height 27
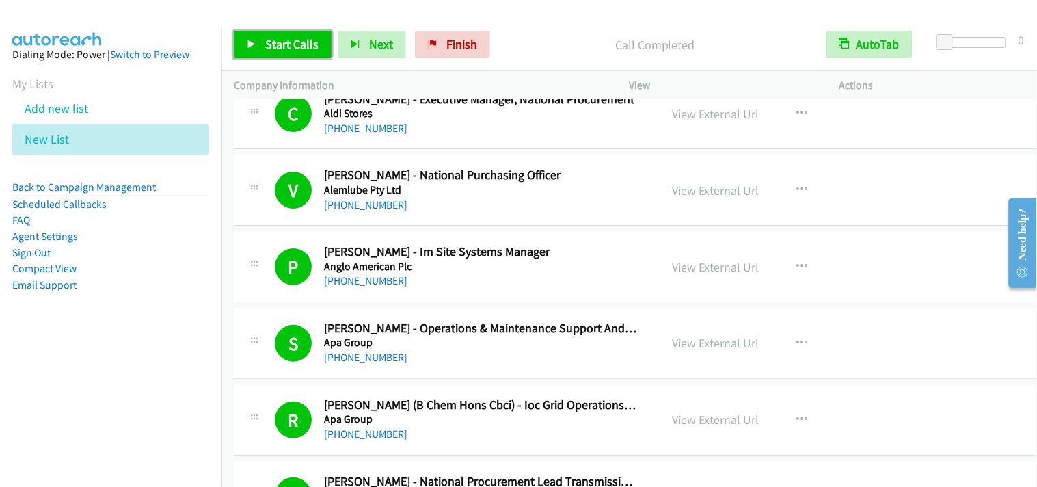
click at [302, 44] on span "Start Calls" at bounding box center [291, 44] width 53 height 16
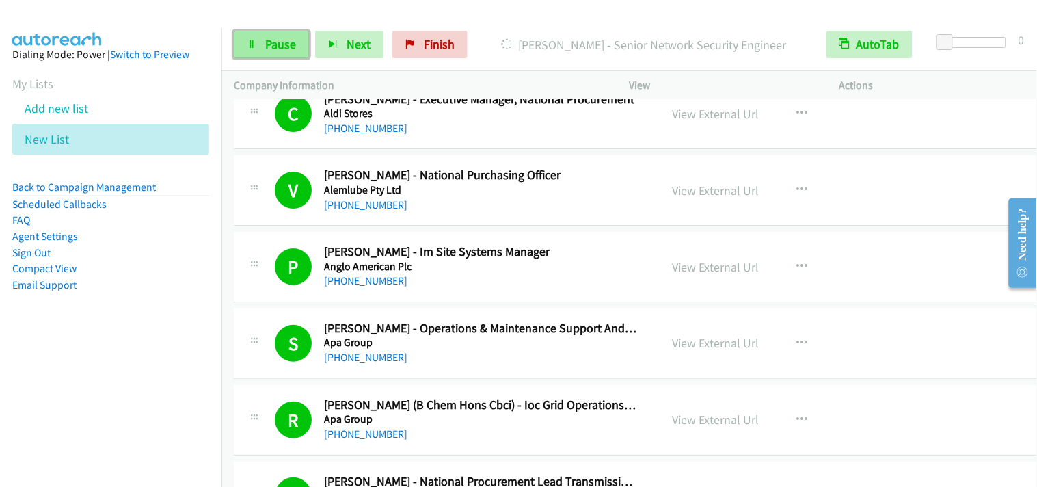
click at [293, 53] on link "Pause" at bounding box center [271, 44] width 75 height 27
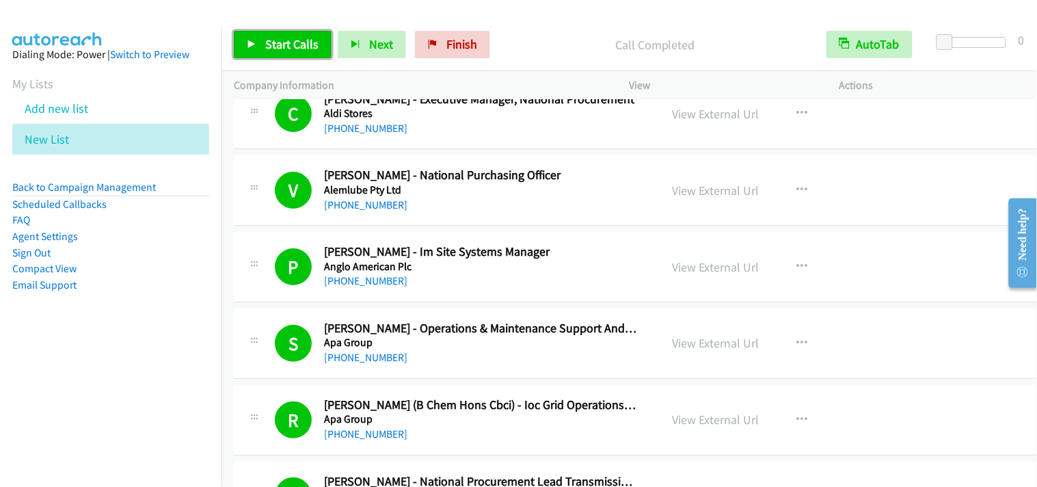
click at [277, 45] on span "Start Calls" at bounding box center [291, 44] width 53 height 16
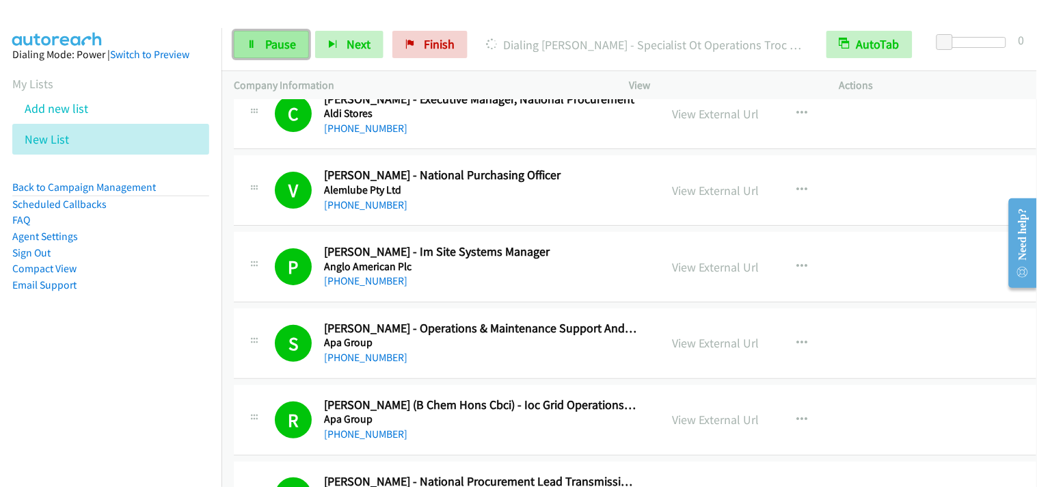
click at [265, 48] on span "Pause" at bounding box center [280, 44] width 31 height 16
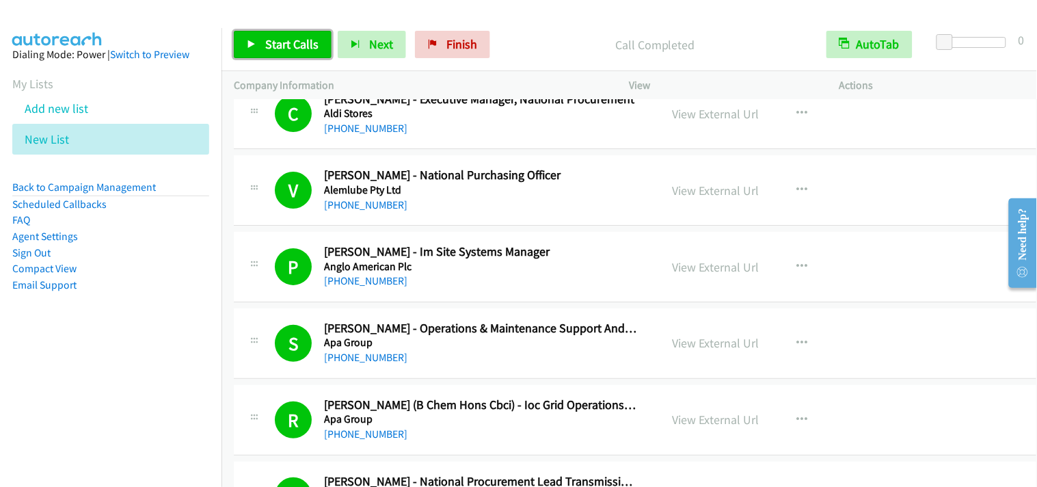
click at [304, 37] on span "Start Calls" at bounding box center [291, 44] width 53 height 16
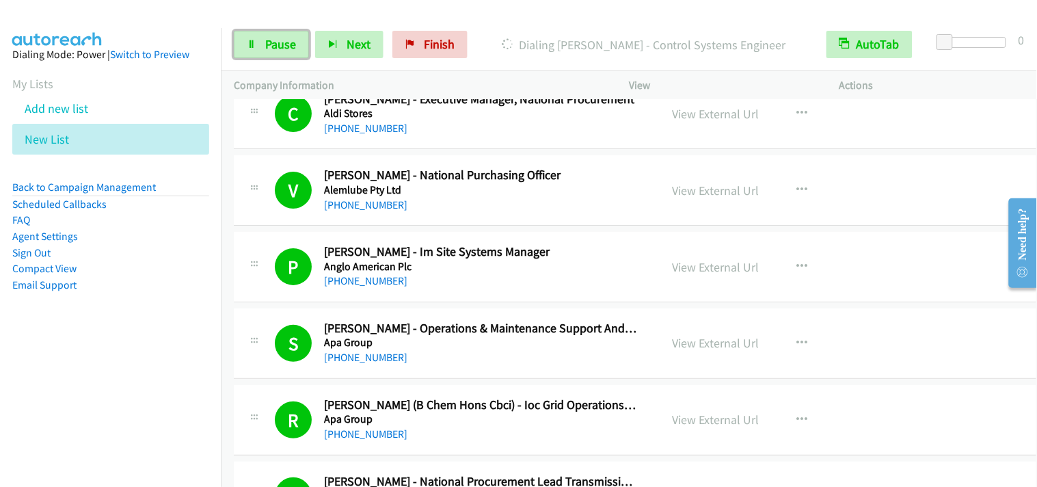
drag, startPoint x: 273, startPoint y: 53, endPoint x: 322, endPoint y: 79, distance: 55.4
click at [273, 53] on link "Pause" at bounding box center [271, 44] width 75 height 27
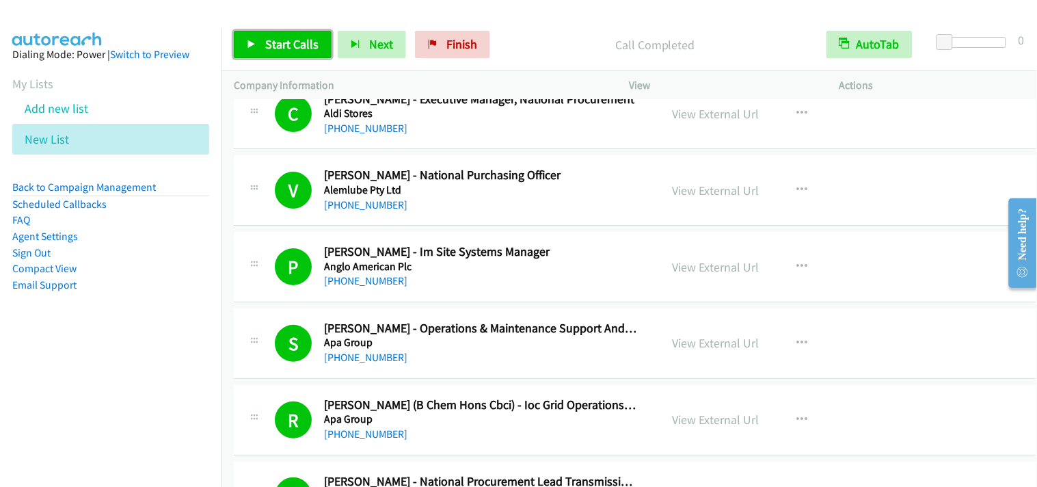
click at [286, 51] on span "Start Calls" at bounding box center [291, 44] width 53 height 16
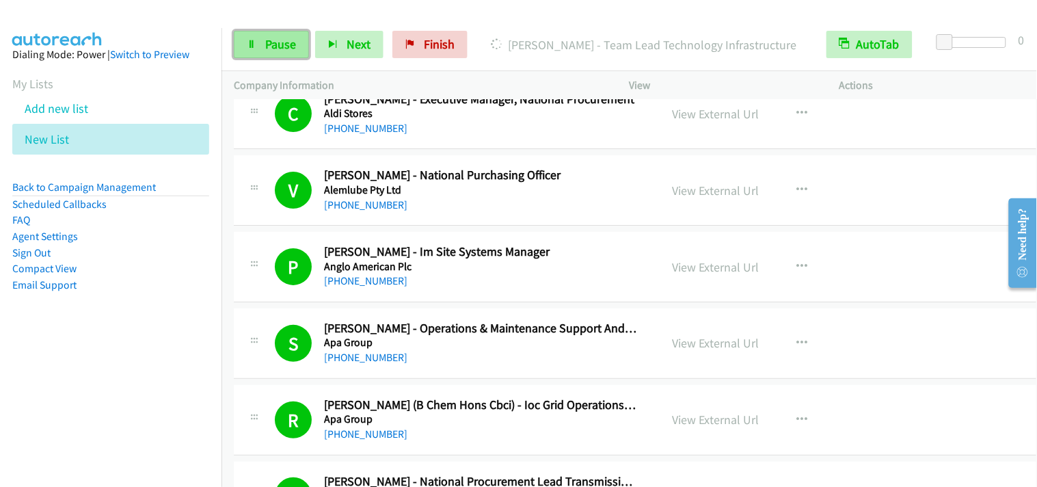
click at [284, 49] on span "Pause" at bounding box center [280, 44] width 31 height 16
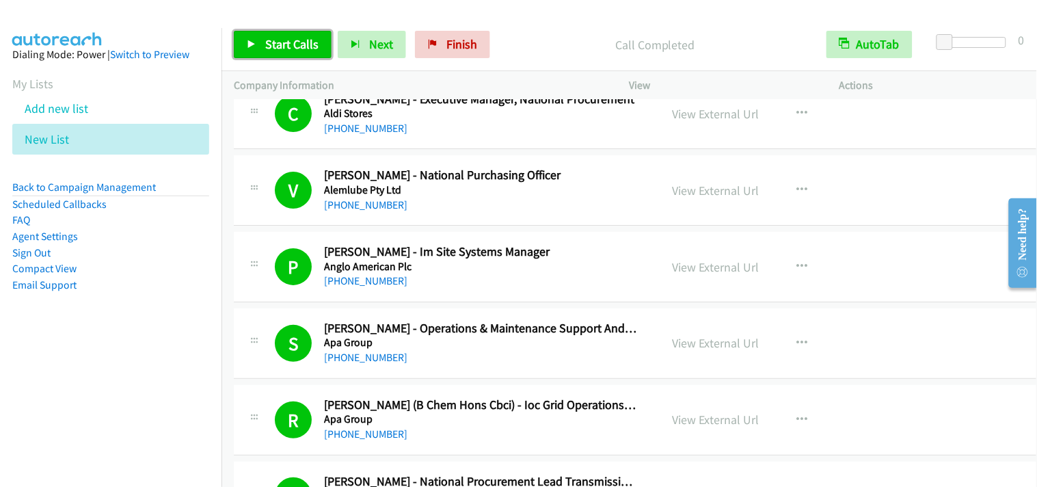
click at [310, 38] on span "Start Calls" at bounding box center [291, 44] width 53 height 16
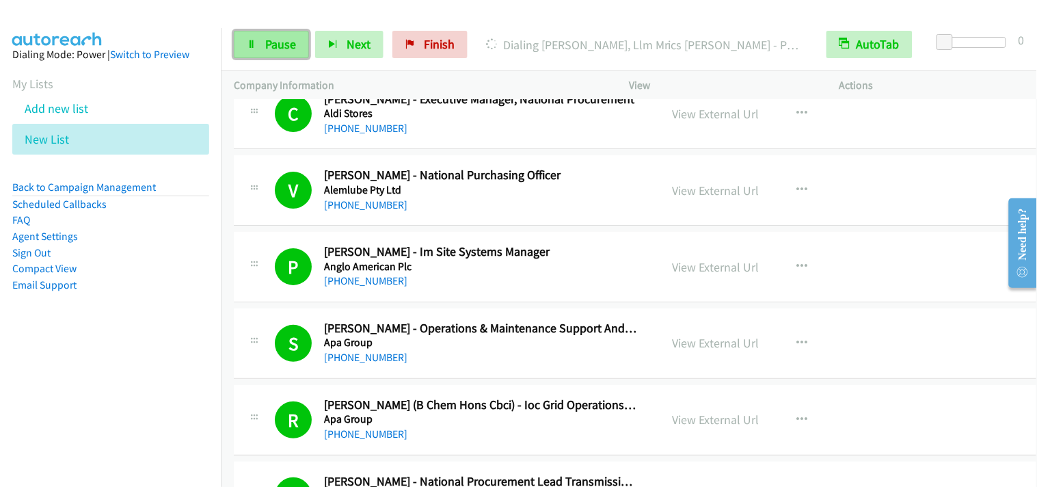
click at [296, 42] on link "Pause" at bounding box center [271, 44] width 75 height 27
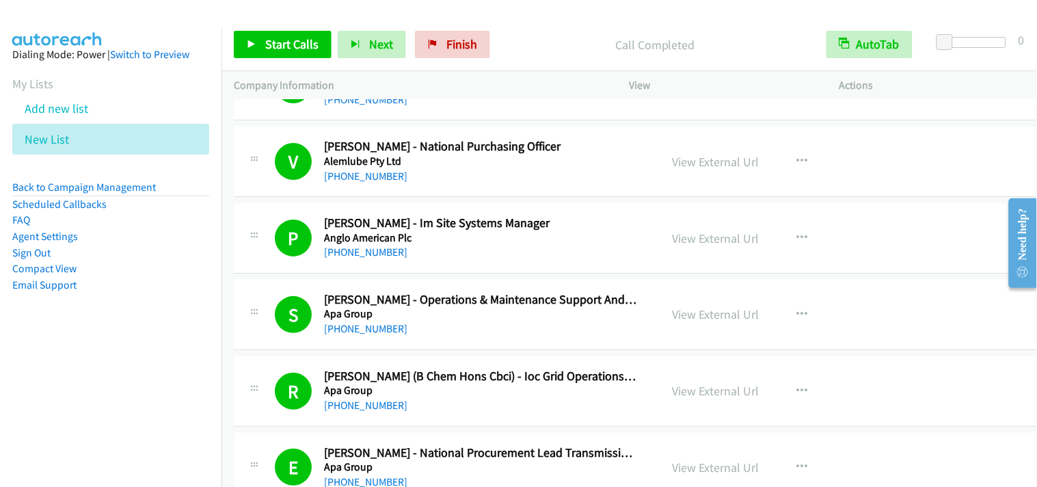
scroll to position [1367, 0]
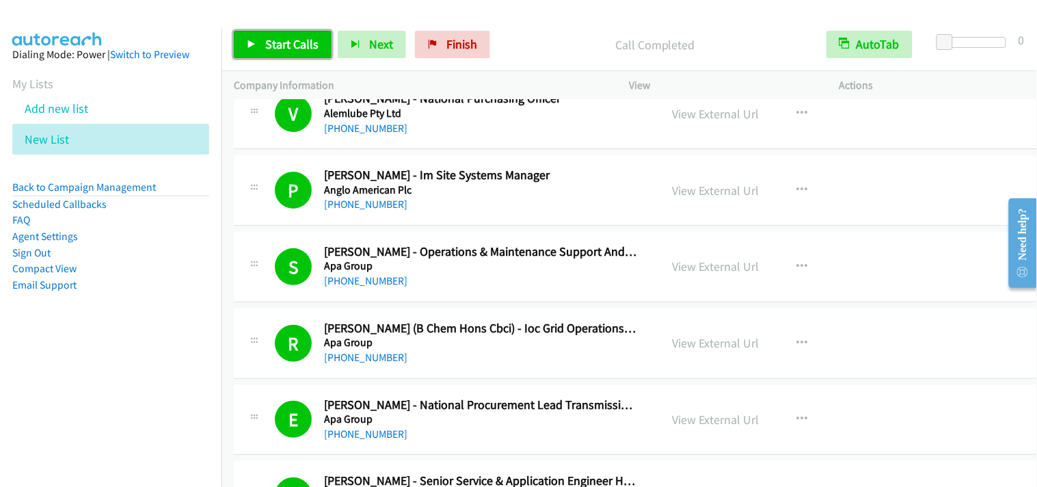
click at [291, 38] on span "Start Calls" at bounding box center [291, 44] width 53 height 16
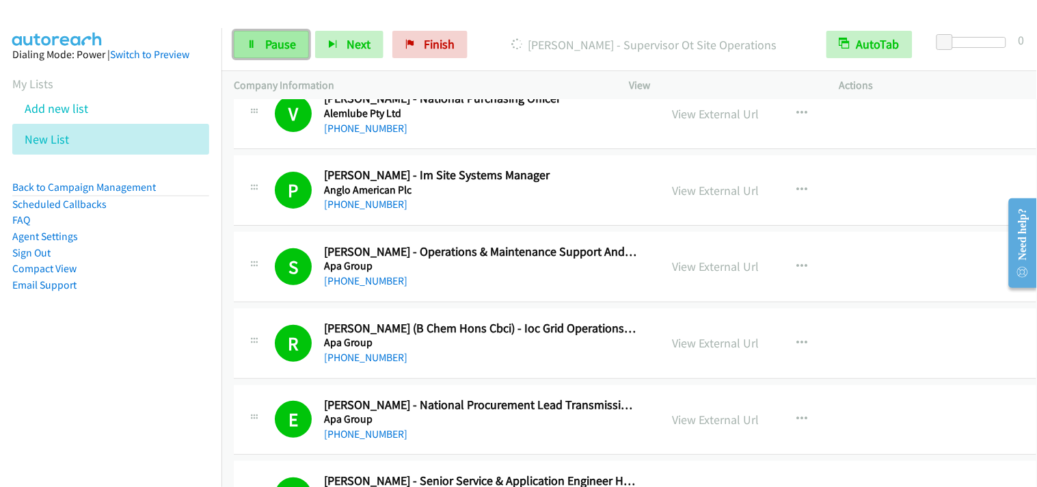
click at [286, 48] on span "Pause" at bounding box center [280, 44] width 31 height 16
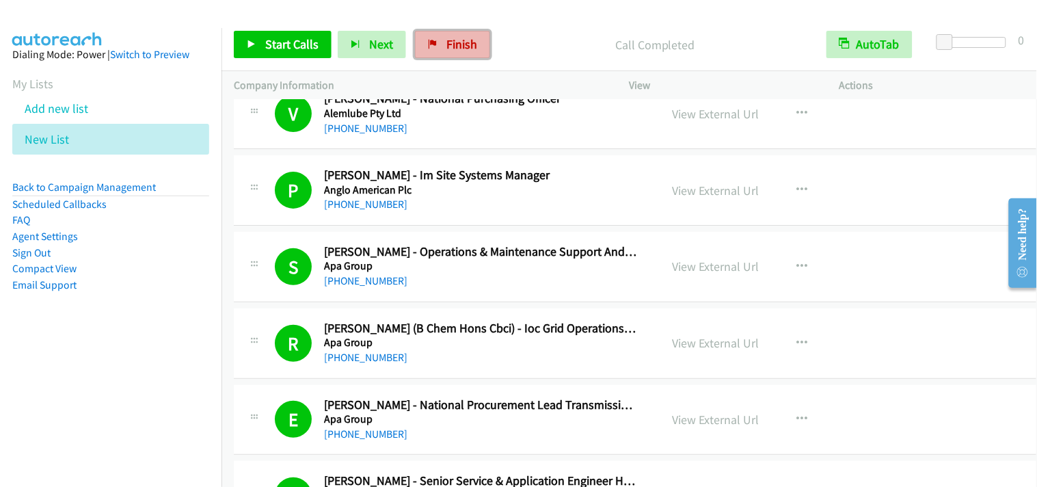
click at [440, 42] on link "Finish" at bounding box center [452, 44] width 75 height 27
